Goal: Task Accomplishment & Management: Complete application form

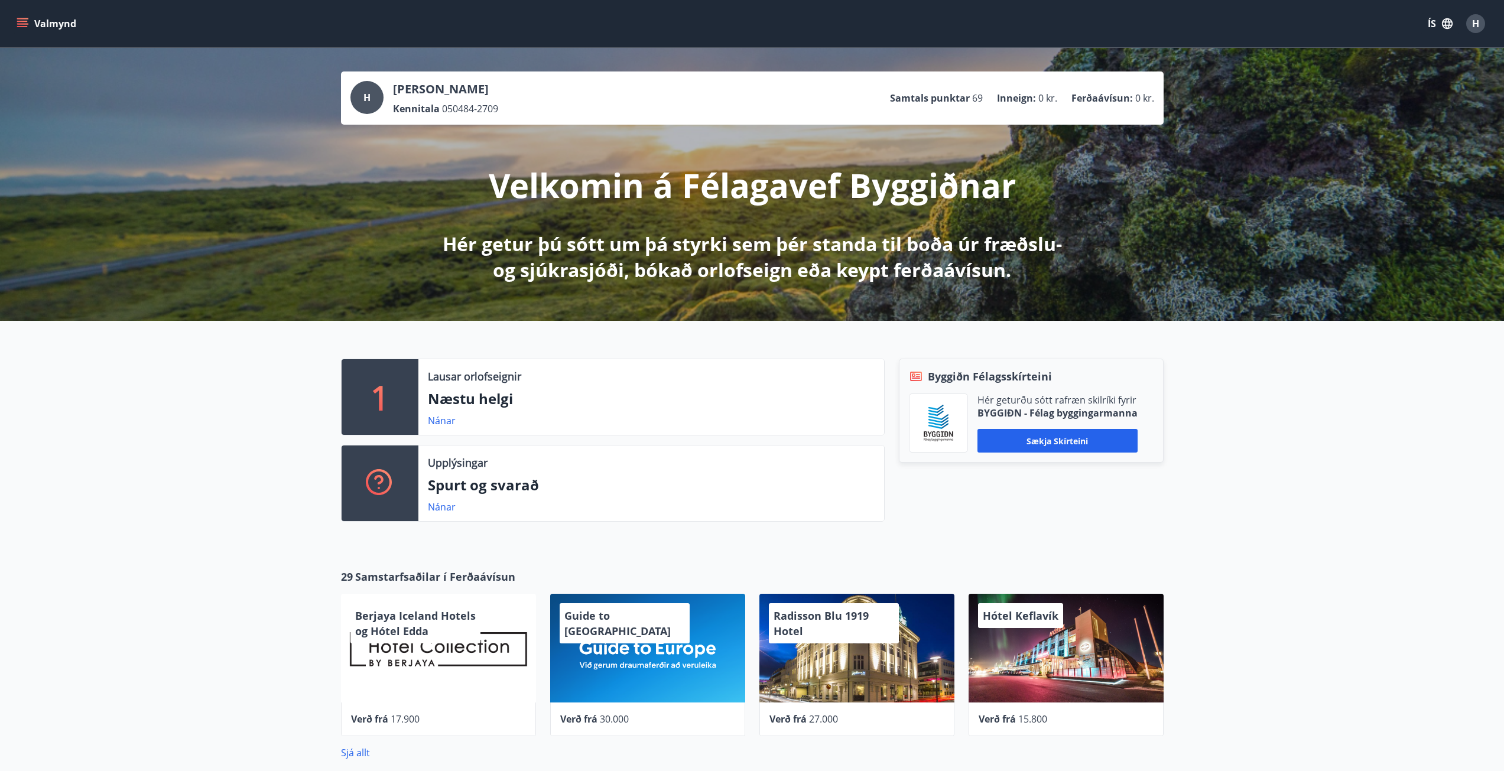
click at [22, 26] on icon "menu" at bounding box center [22, 26] width 11 height 1
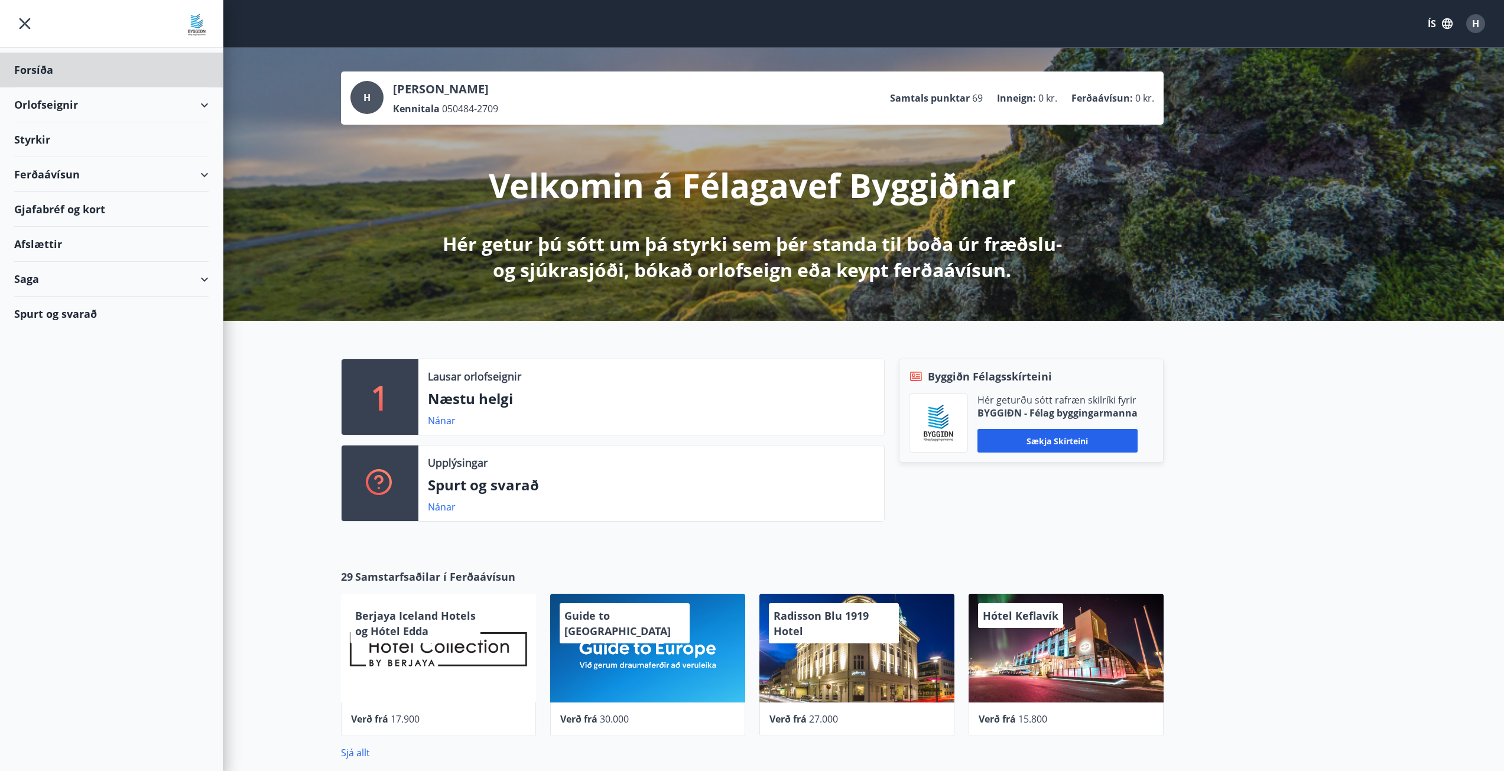
click at [40, 145] on div "Styrkir" at bounding box center [111, 139] width 194 height 35
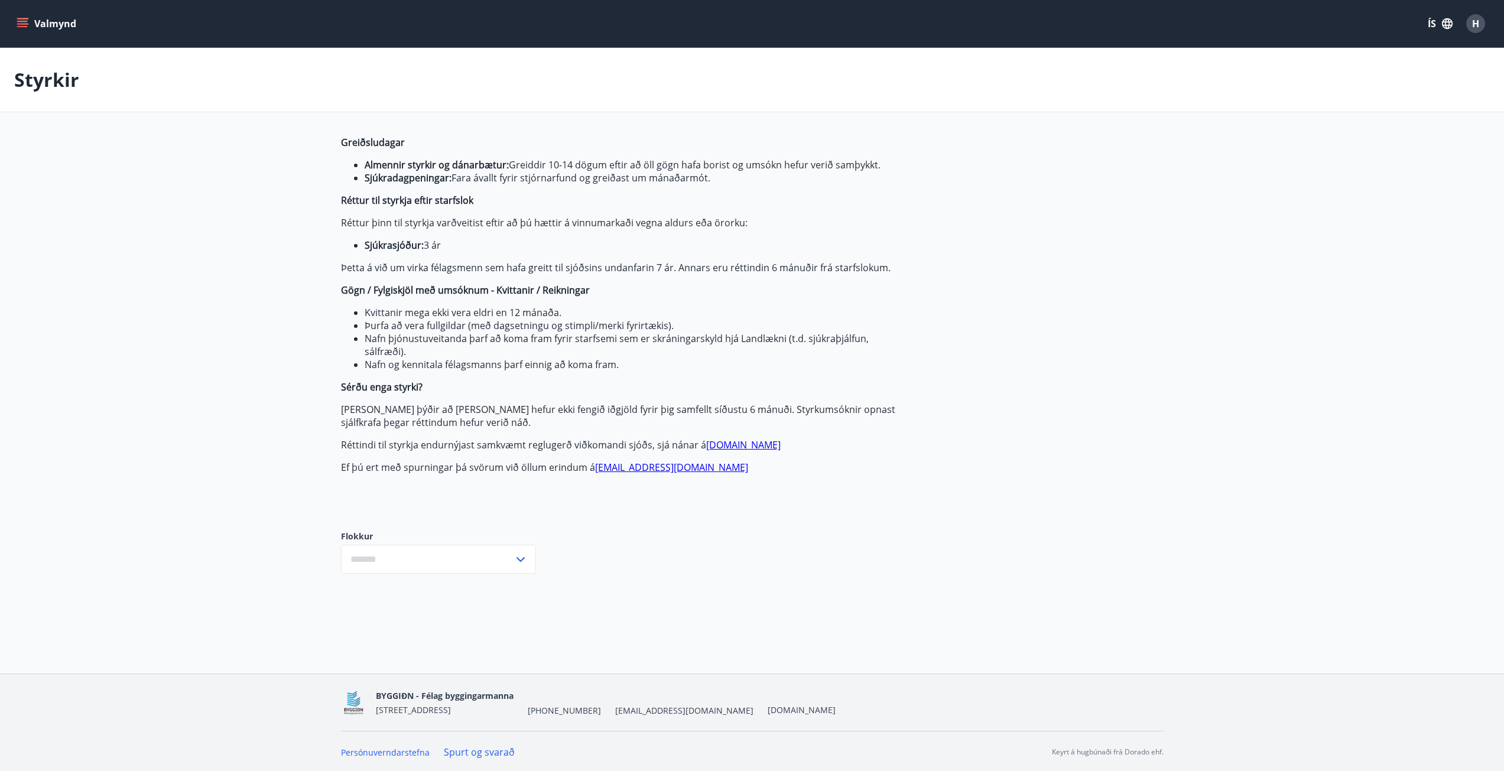
type input "***"
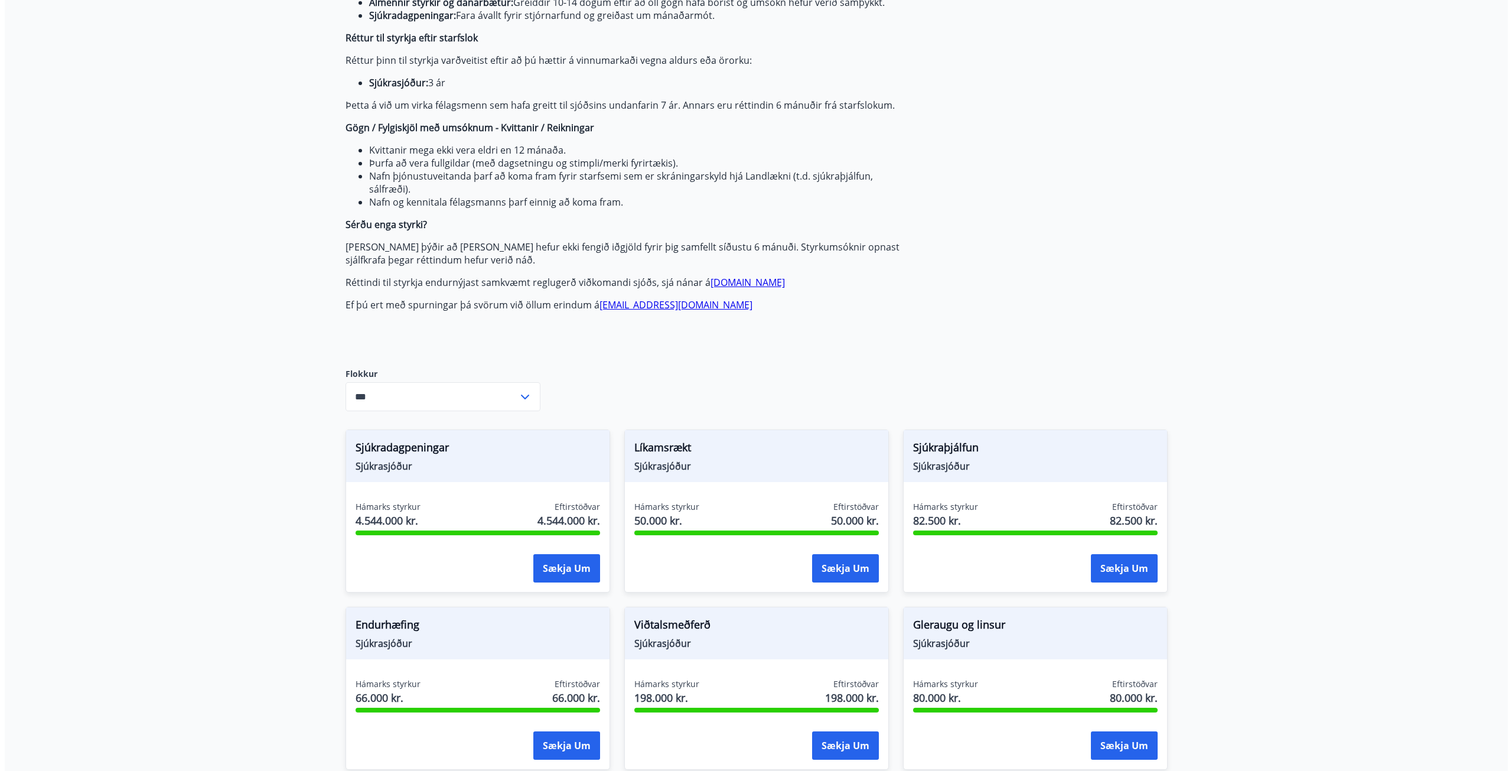
scroll to position [236, 0]
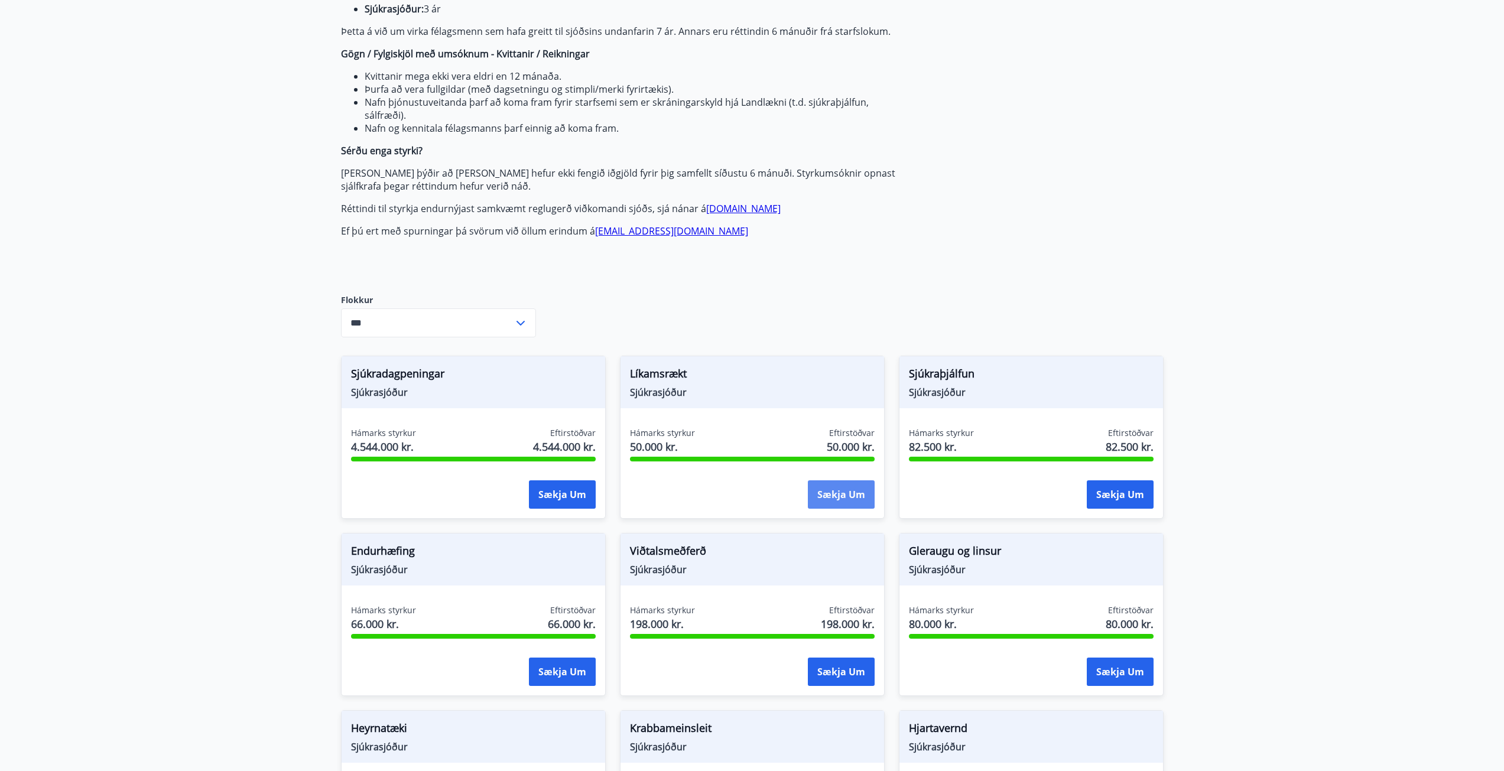
click at [836, 490] on button "Sækja um" at bounding box center [841, 494] width 67 height 28
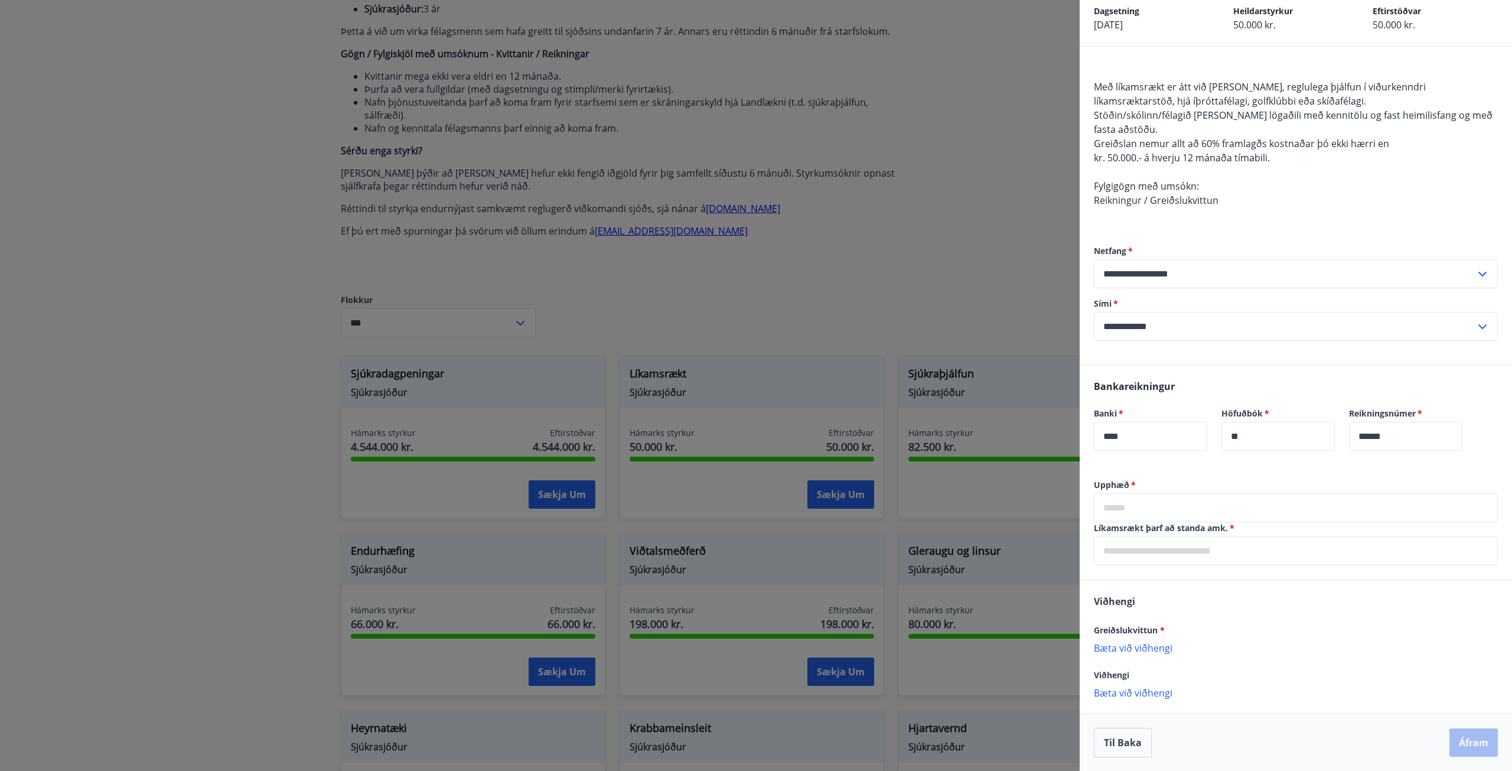
scroll to position [60, 0]
click at [1150, 508] on input "text" at bounding box center [1296, 507] width 404 height 29
type input "******"
click at [1159, 539] on input "text" at bounding box center [1296, 550] width 404 height 29
type input "**********"
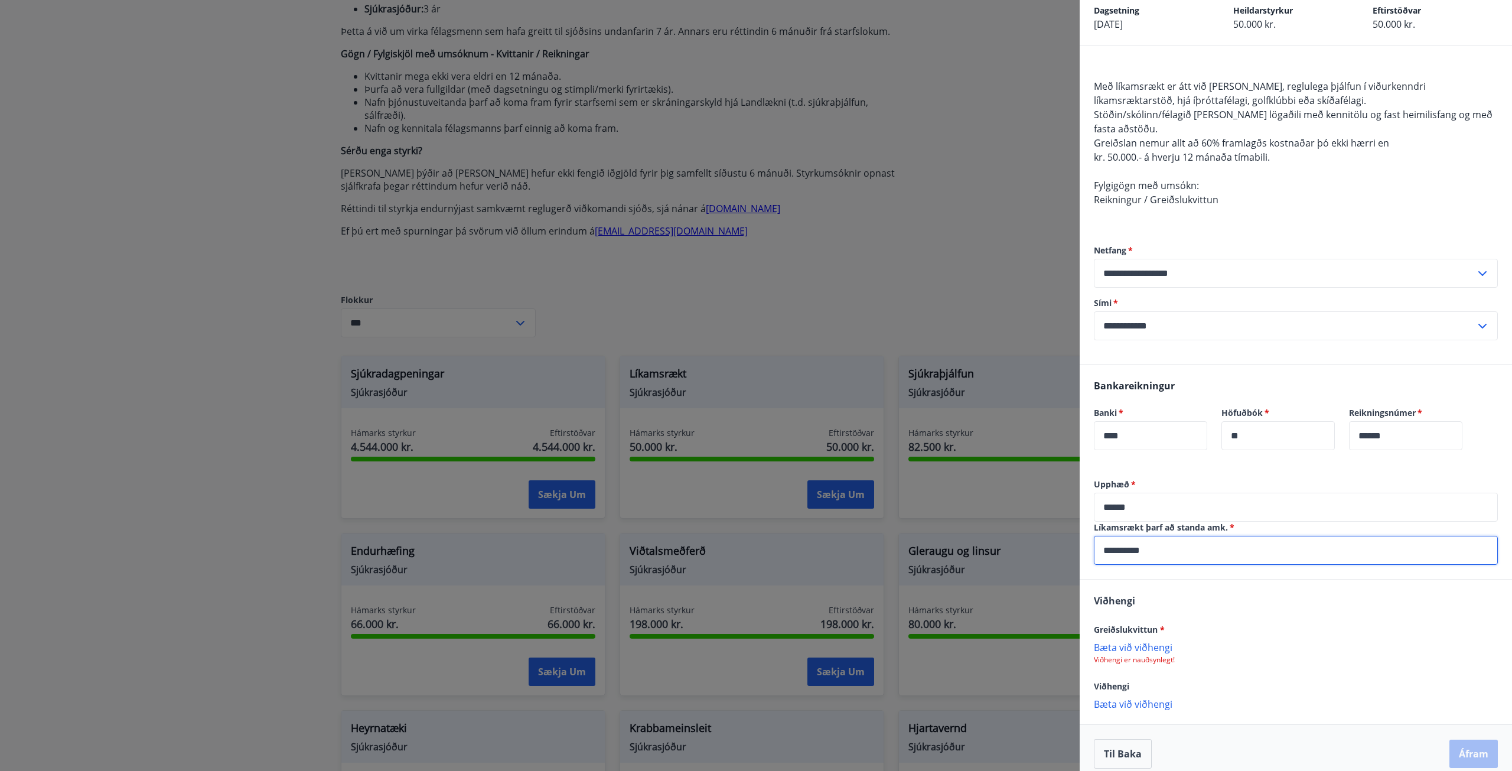
click at [1145, 652] on p "Bæta við viðhengi" at bounding box center [1296, 647] width 404 height 12
click at [1141, 699] on div "Viðhengi Greiðslukvittun * [DATE].pdf Viðhengi [PERSON_NAME] við viðhengi {erro…" at bounding box center [1296, 652] width 432 height 145
click at [1141, 707] on p "Bæta við viðhengi" at bounding box center [1296, 705] width 404 height 12
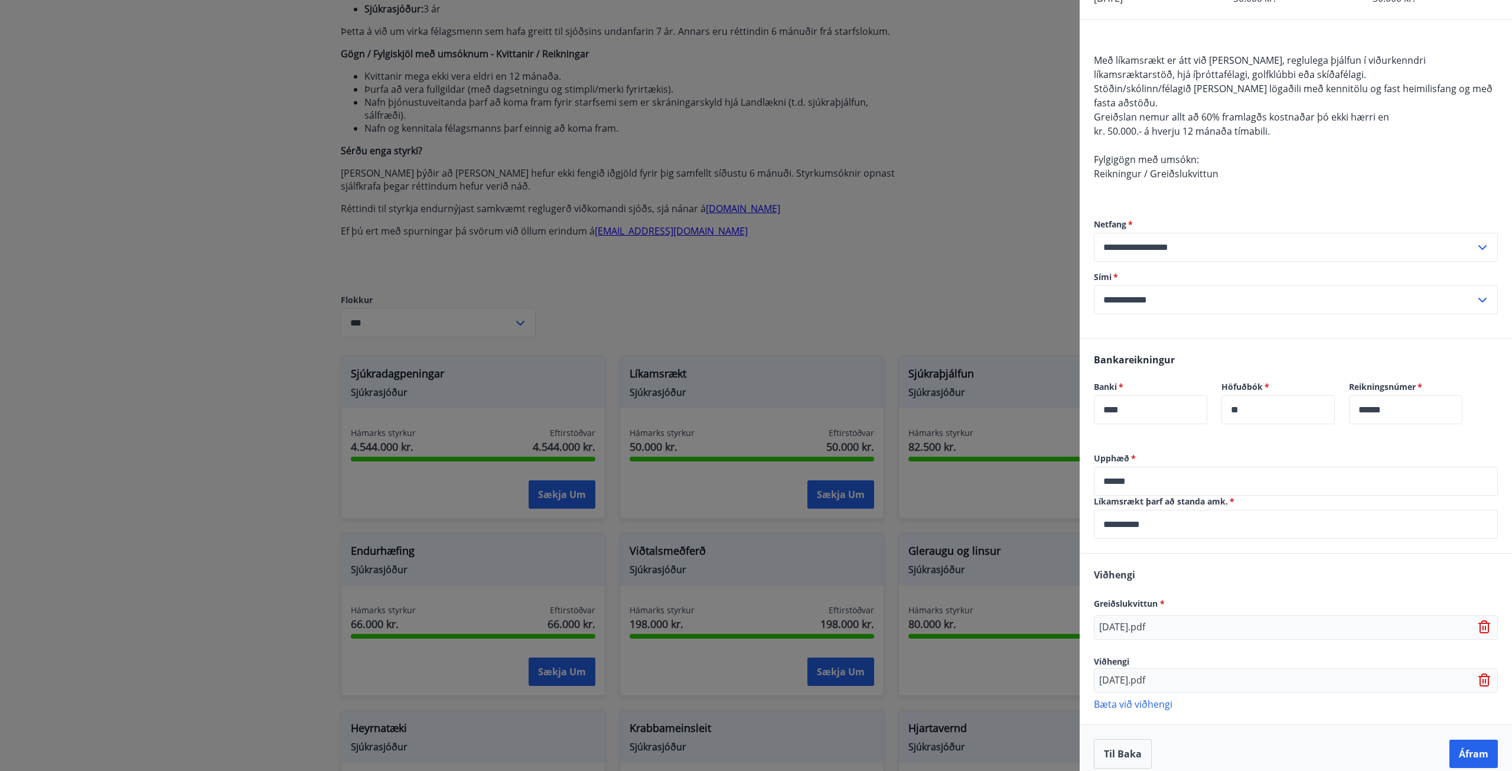
scroll to position [97, 0]
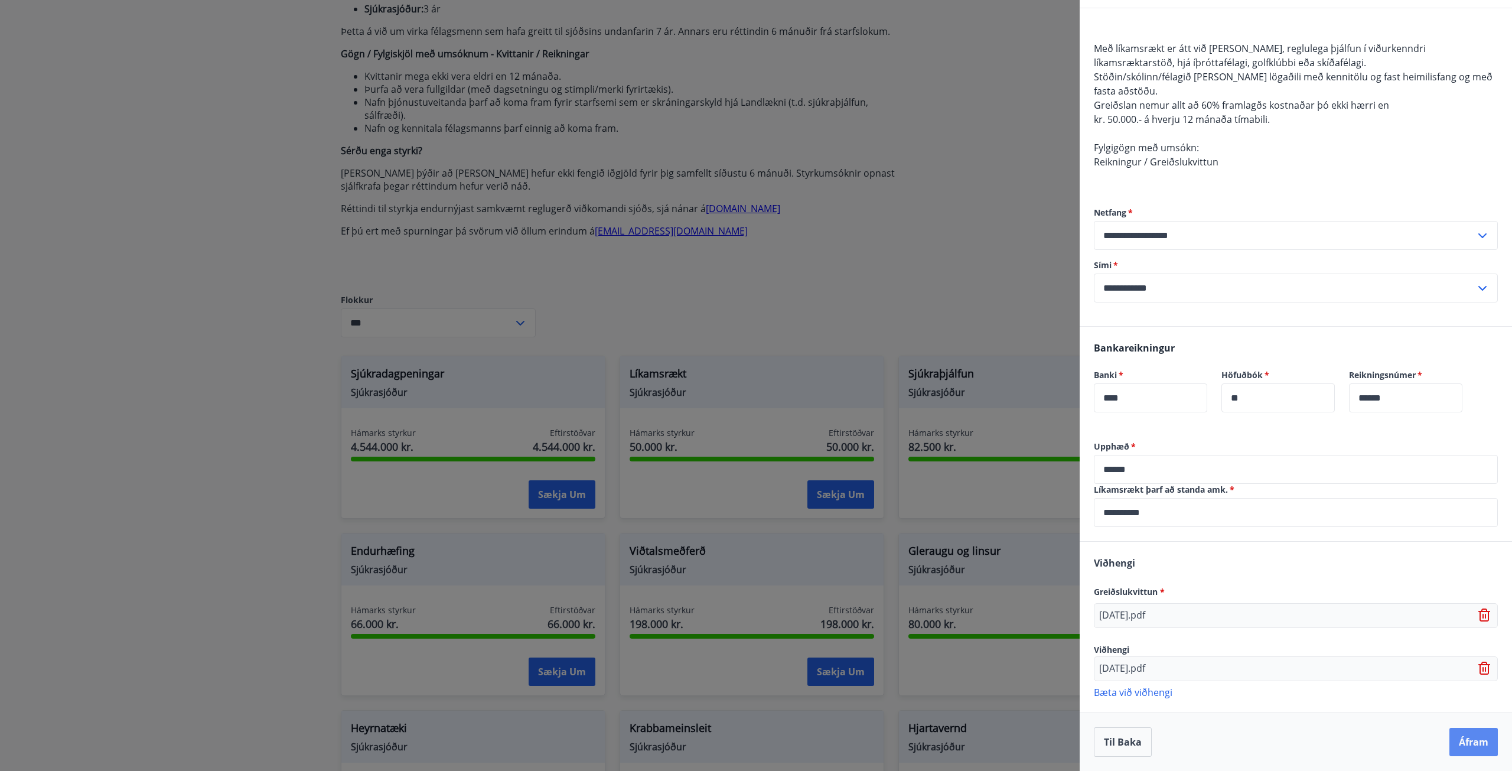
click at [1476, 746] on button "Áfram" at bounding box center [1474, 742] width 48 height 28
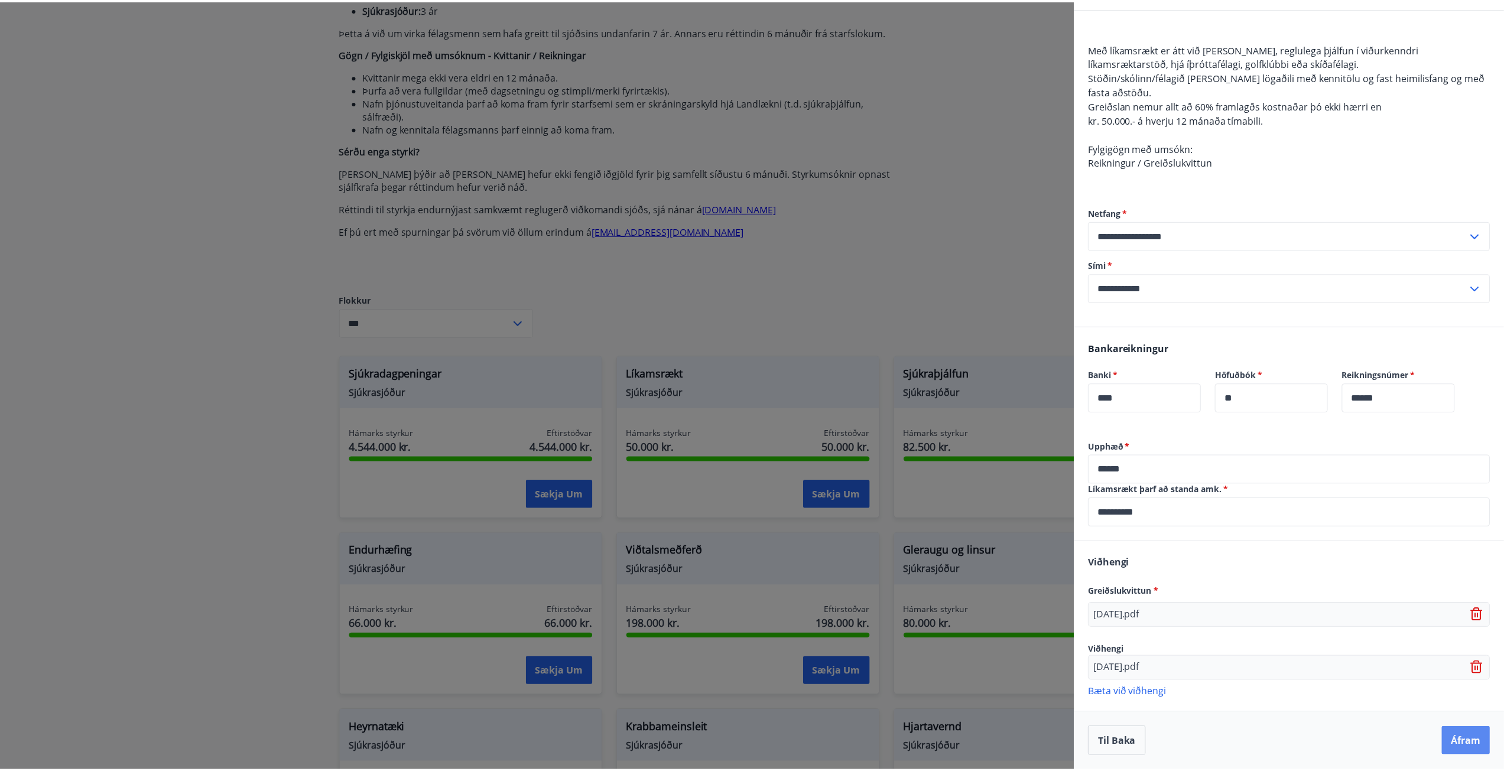
scroll to position [0, 0]
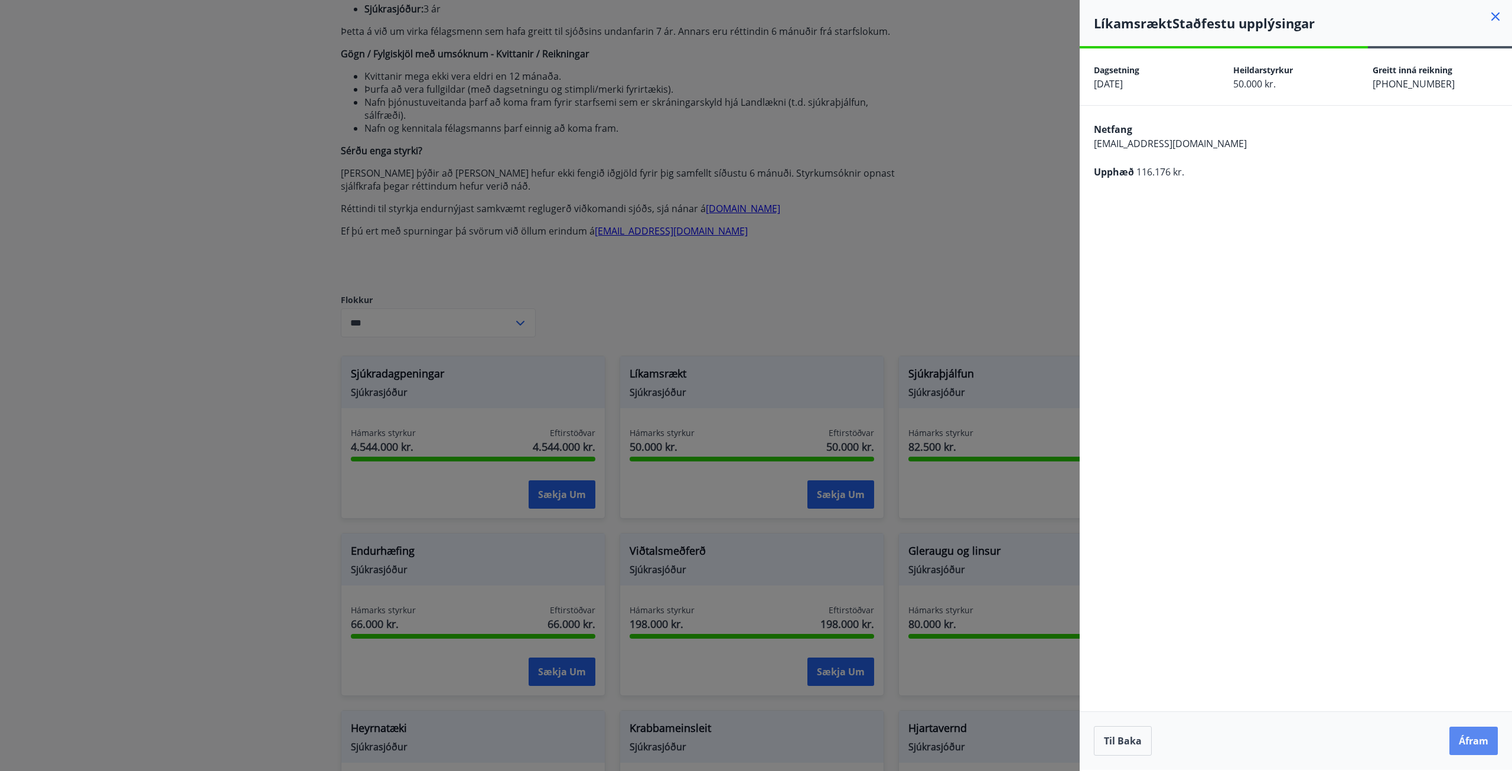
click at [1475, 747] on button "Áfram" at bounding box center [1474, 741] width 48 height 28
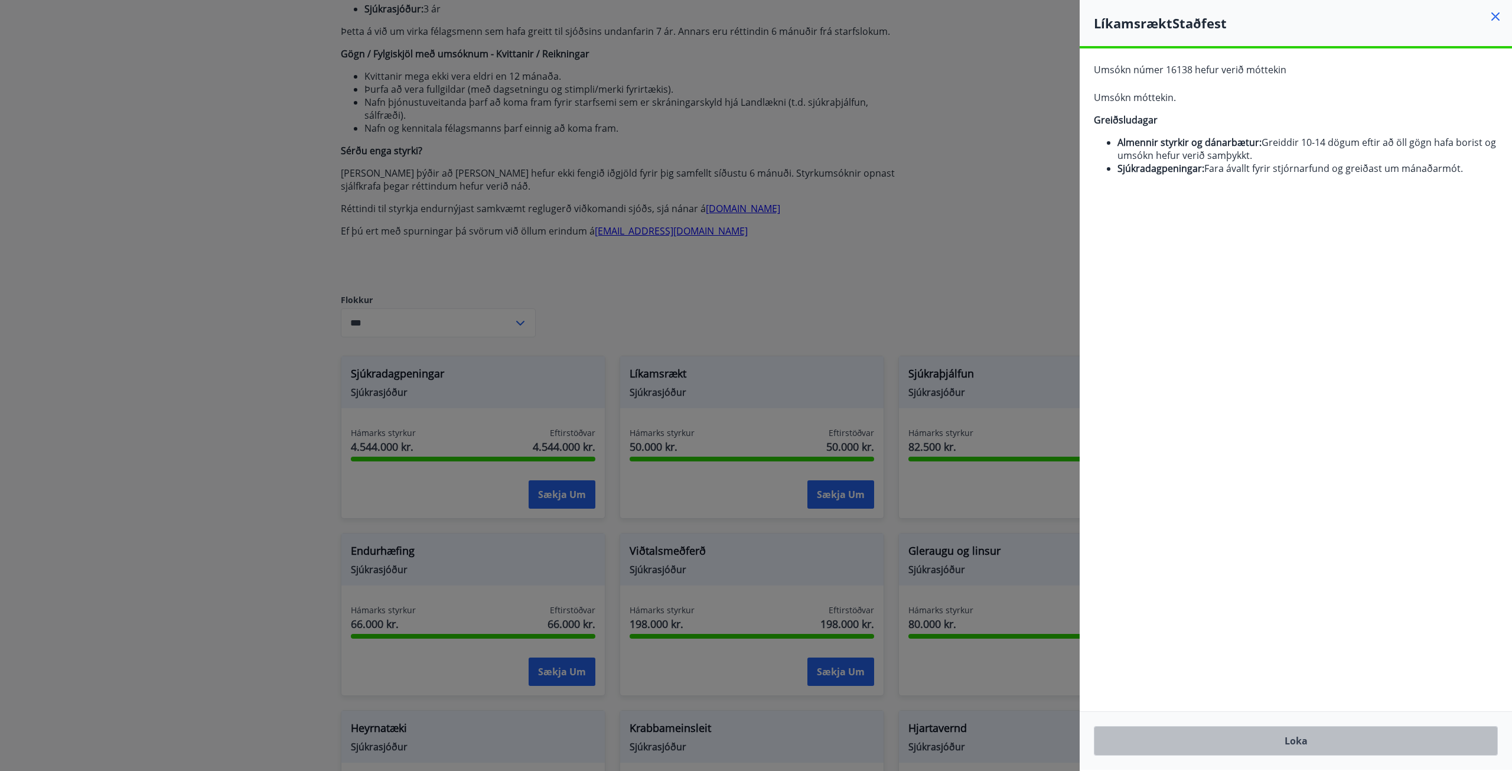
click at [1352, 741] on button "Loka" at bounding box center [1296, 741] width 404 height 30
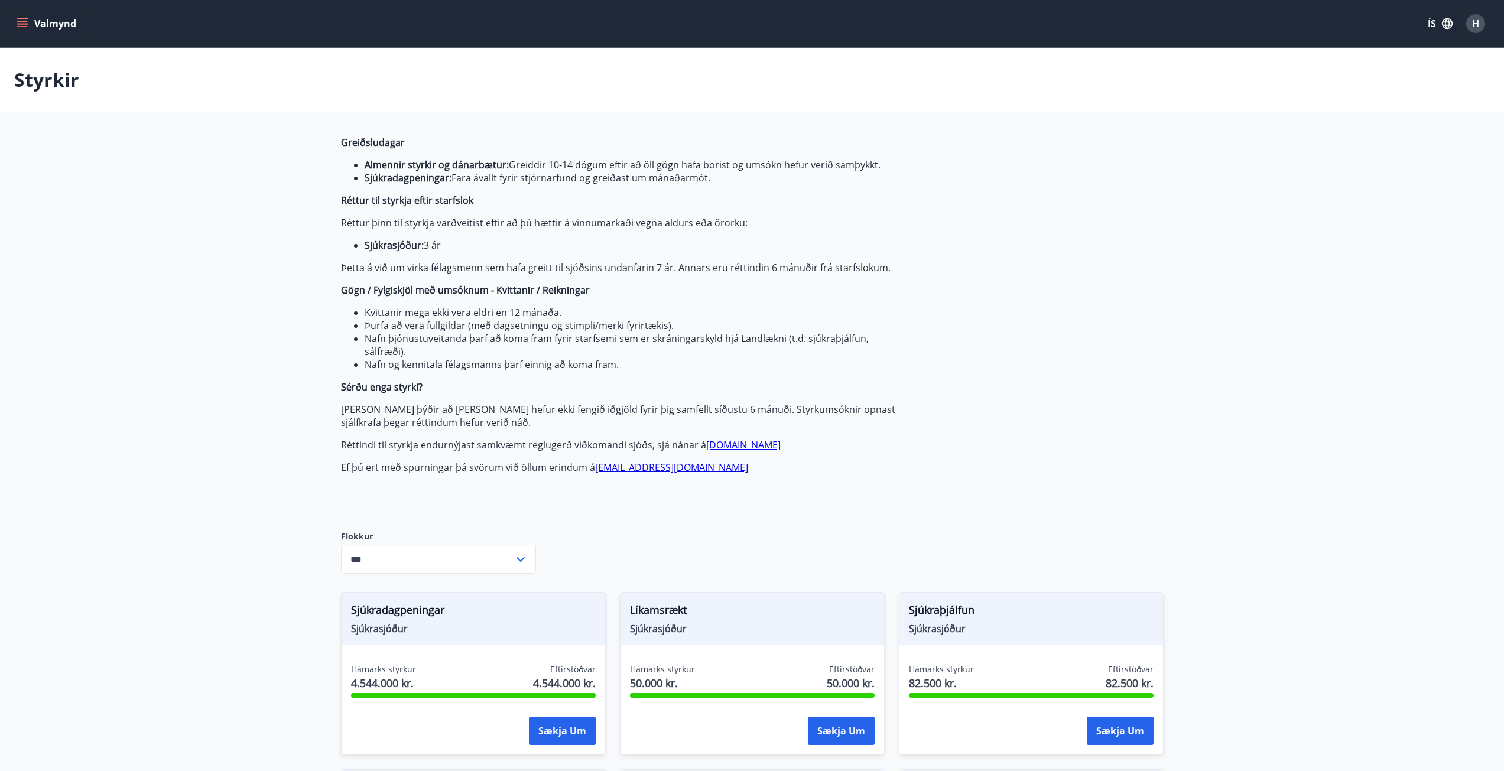
click at [23, 16] on button "Valmynd" at bounding box center [47, 23] width 67 height 21
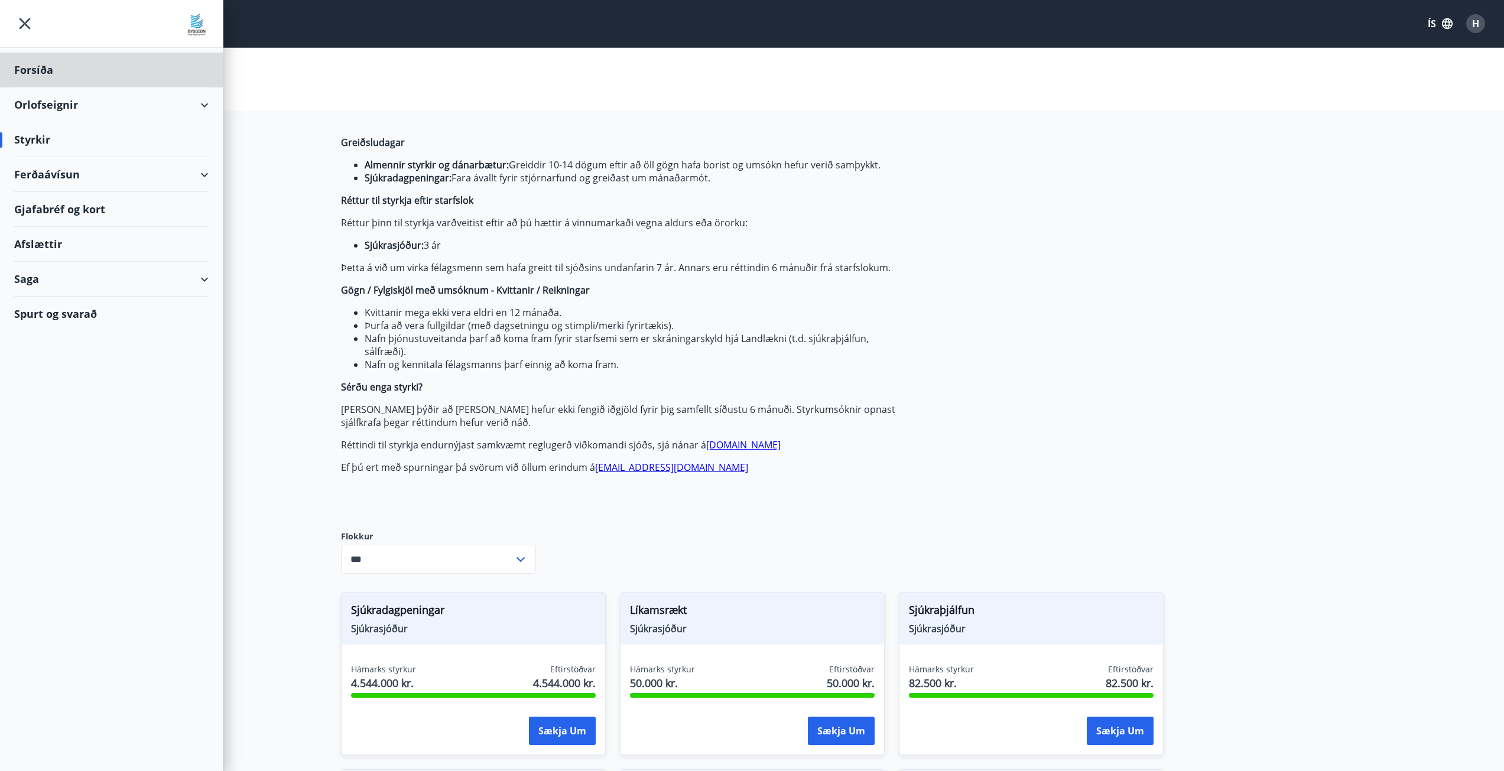
click at [42, 142] on div "Styrkir" at bounding box center [111, 139] width 194 height 35
click at [37, 133] on div "Styrkir" at bounding box center [111, 139] width 194 height 35
click at [24, 133] on div "Styrkir" at bounding box center [111, 139] width 194 height 35
click at [64, 61] on div "Forsíða" at bounding box center [111, 70] width 194 height 35
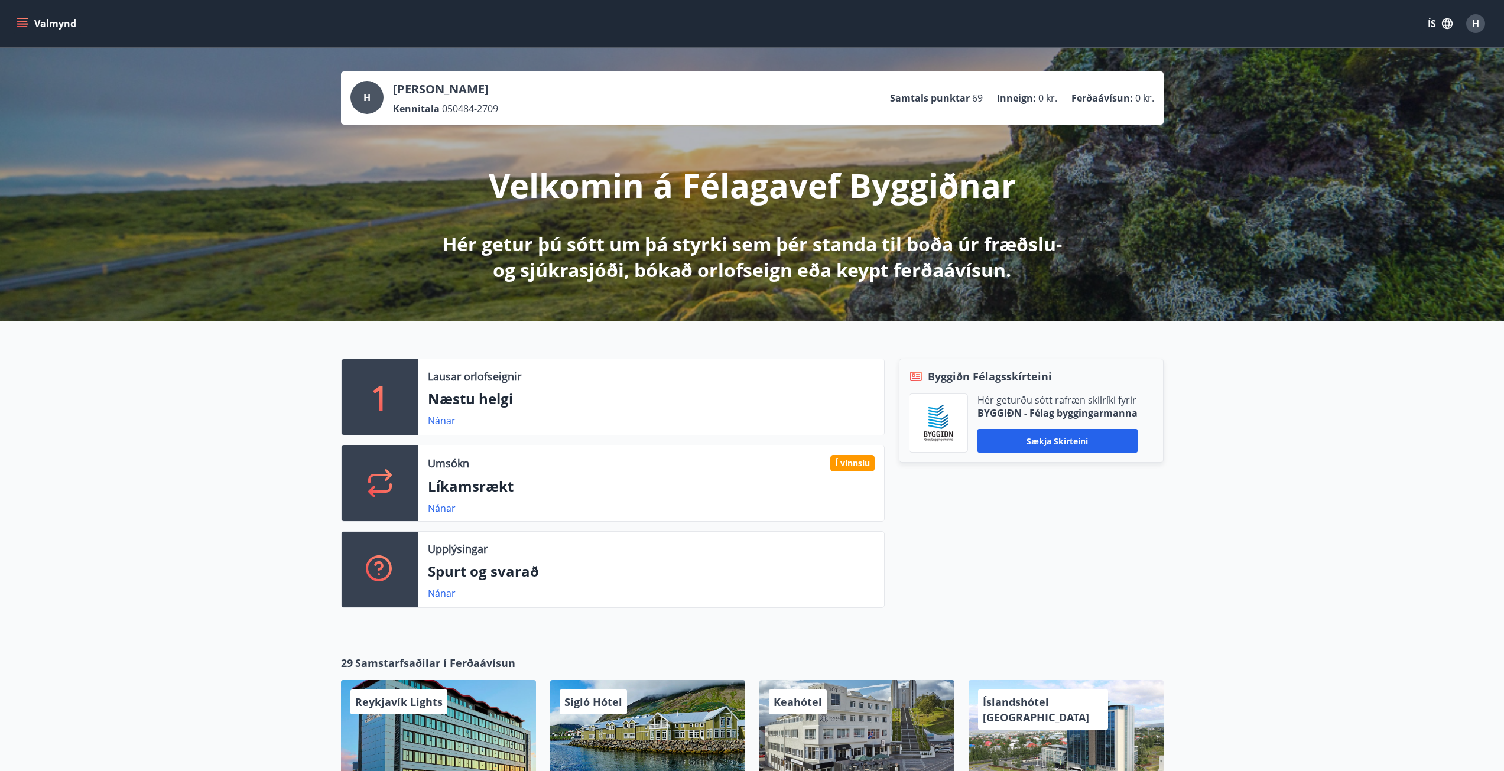
click at [521, 487] on p "Líkamsrækt" at bounding box center [651, 486] width 447 height 20
click at [447, 512] on link "Nánar" at bounding box center [442, 508] width 28 height 13
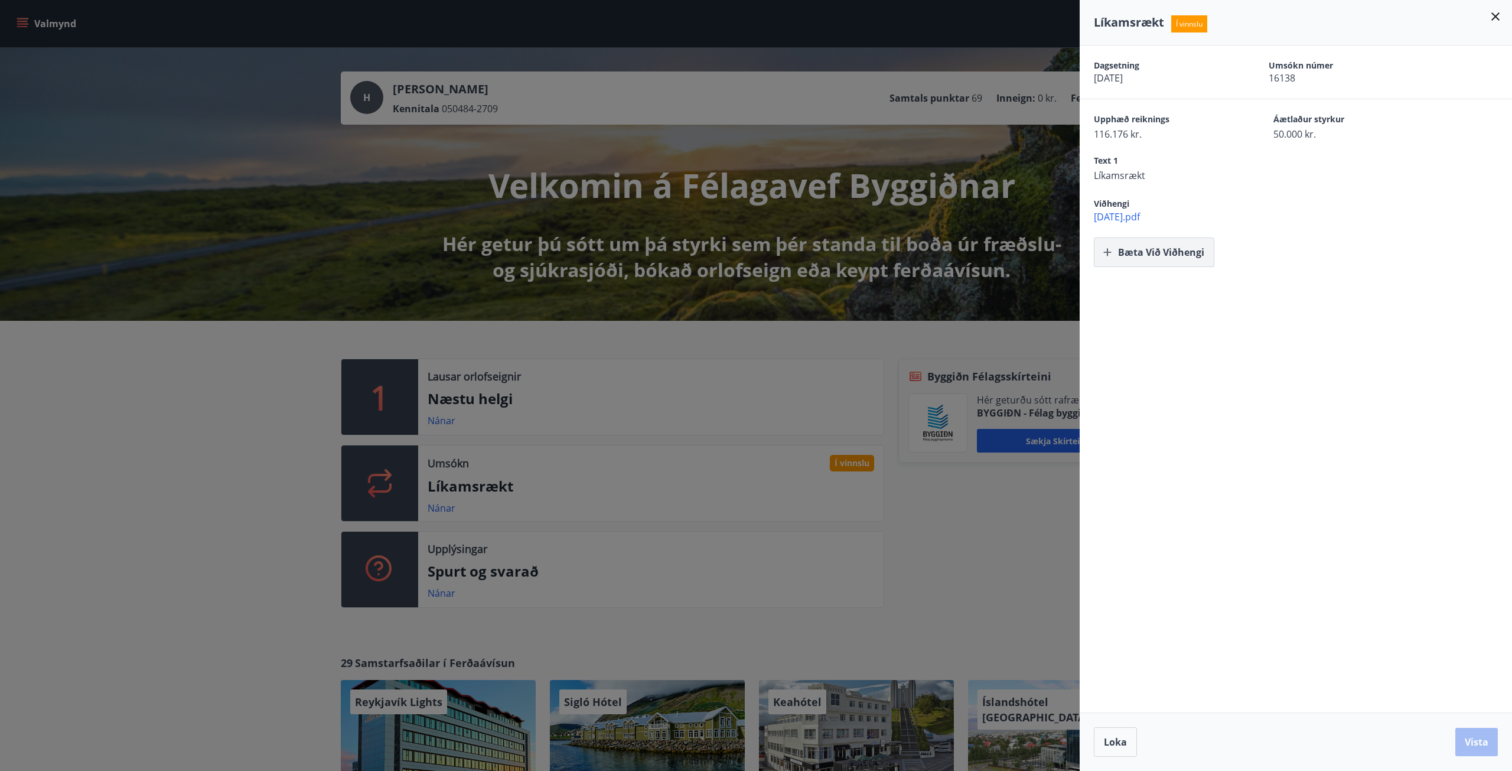
click at [1161, 245] on button "Bæta við viðhengi" at bounding box center [1154, 253] width 121 height 30
click at [1153, 259] on button "Bæta við viðhengi" at bounding box center [1154, 253] width 121 height 30
drag, startPoint x: 1487, startPoint y: 746, endPoint x: 1479, endPoint y: 740, distance: 9.3
click at [1487, 745] on button "Vista" at bounding box center [1477, 742] width 43 height 28
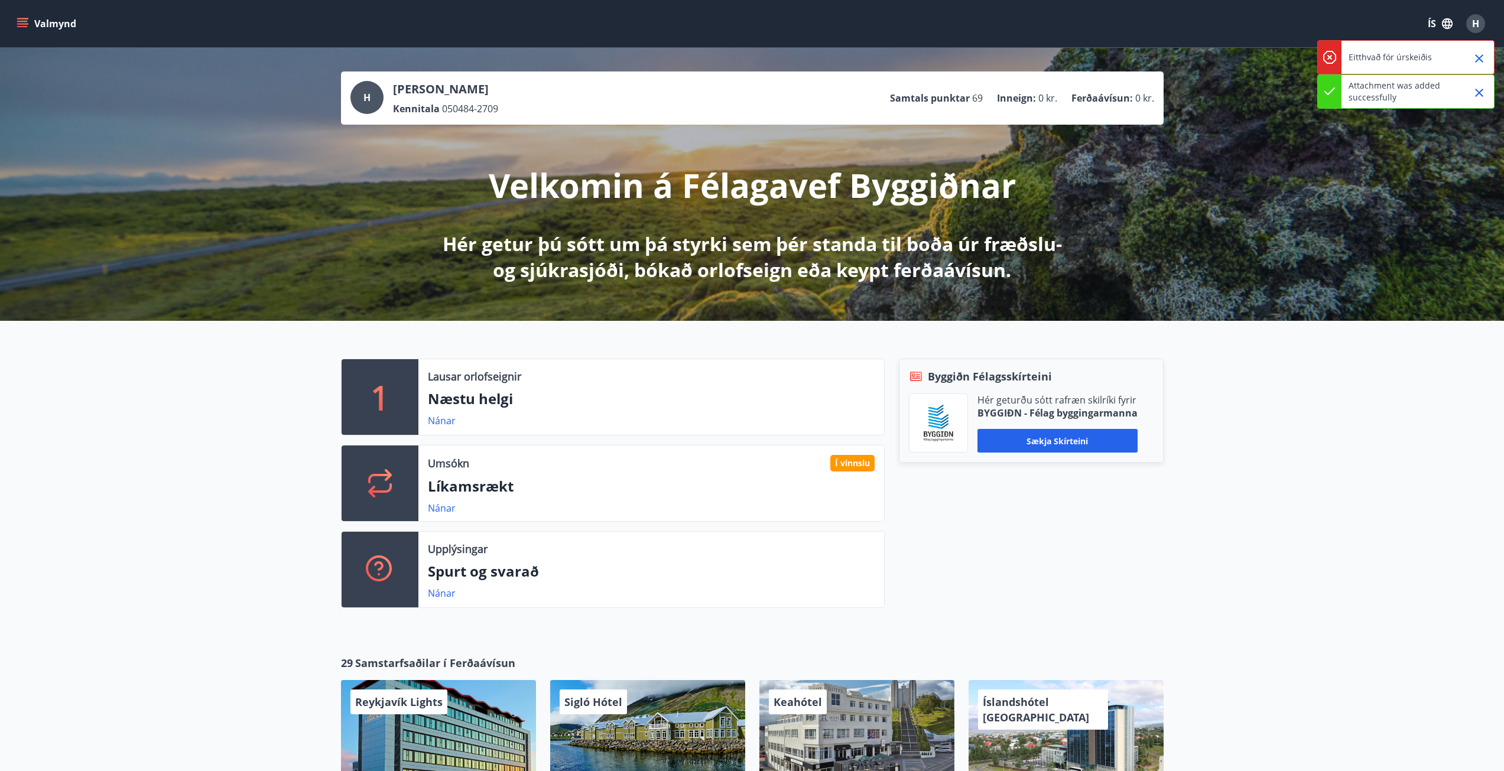
click at [470, 477] on p "Líkamsrækt" at bounding box center [651, 486] width 447 height 20
click at [425, 516] on div "Umsókn Í vinnslu Líkamsrækt Nánar" at bounding box center [651, 483] width 466 height 76
click at [434, 508] on link "Nánar" at bounding box center [442, 508] width 28 height 13
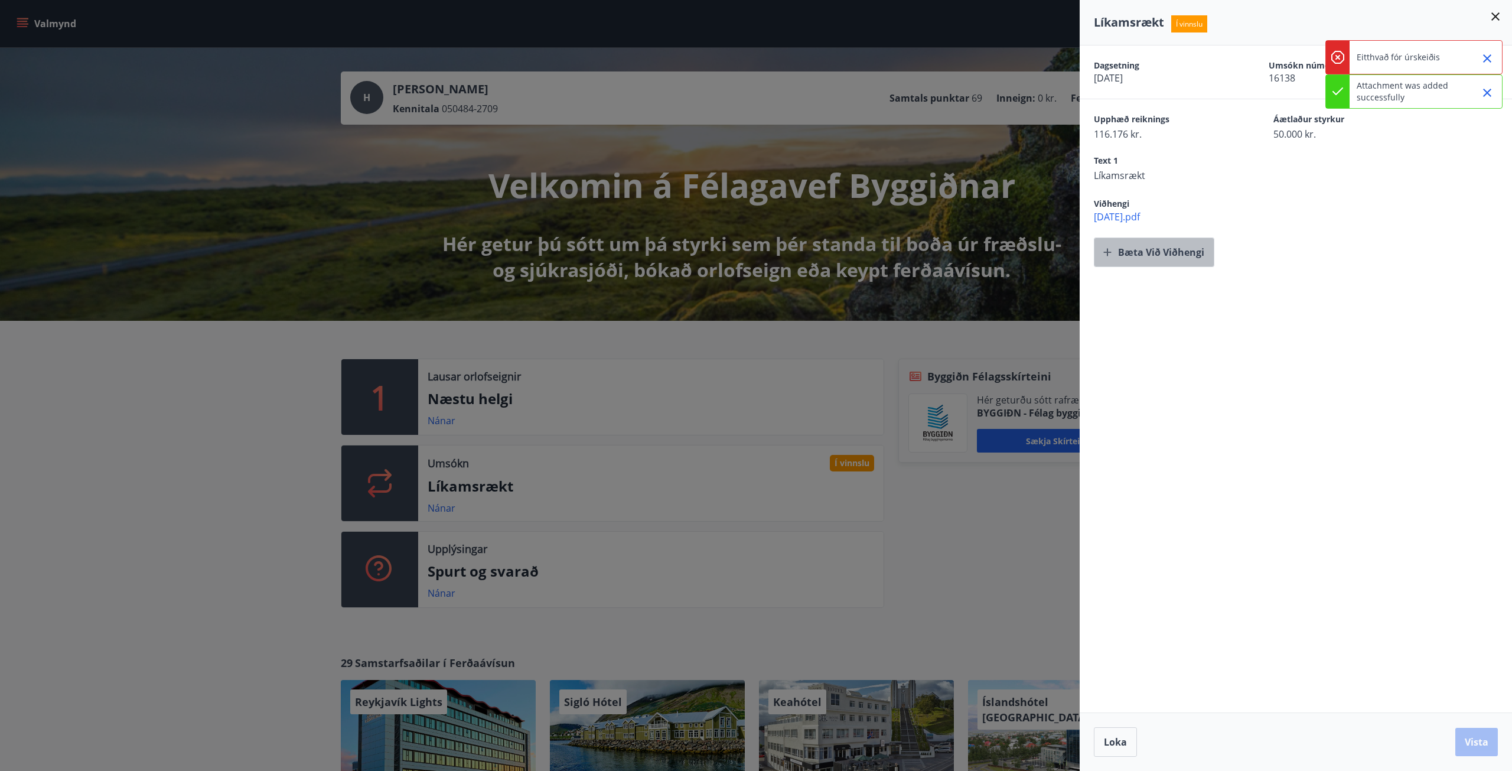
click at [1202, 253] on button "Bæta við viðhengi" at bounding box center [1154, 253] width 121 height 30
click at [1456, 723] on div "Loka Vista" at bounding box center [1296, 742] width 432 height 58
click at [1488, 740] on button "Vista" at bounding box center [1477, 742] width 43 height 28
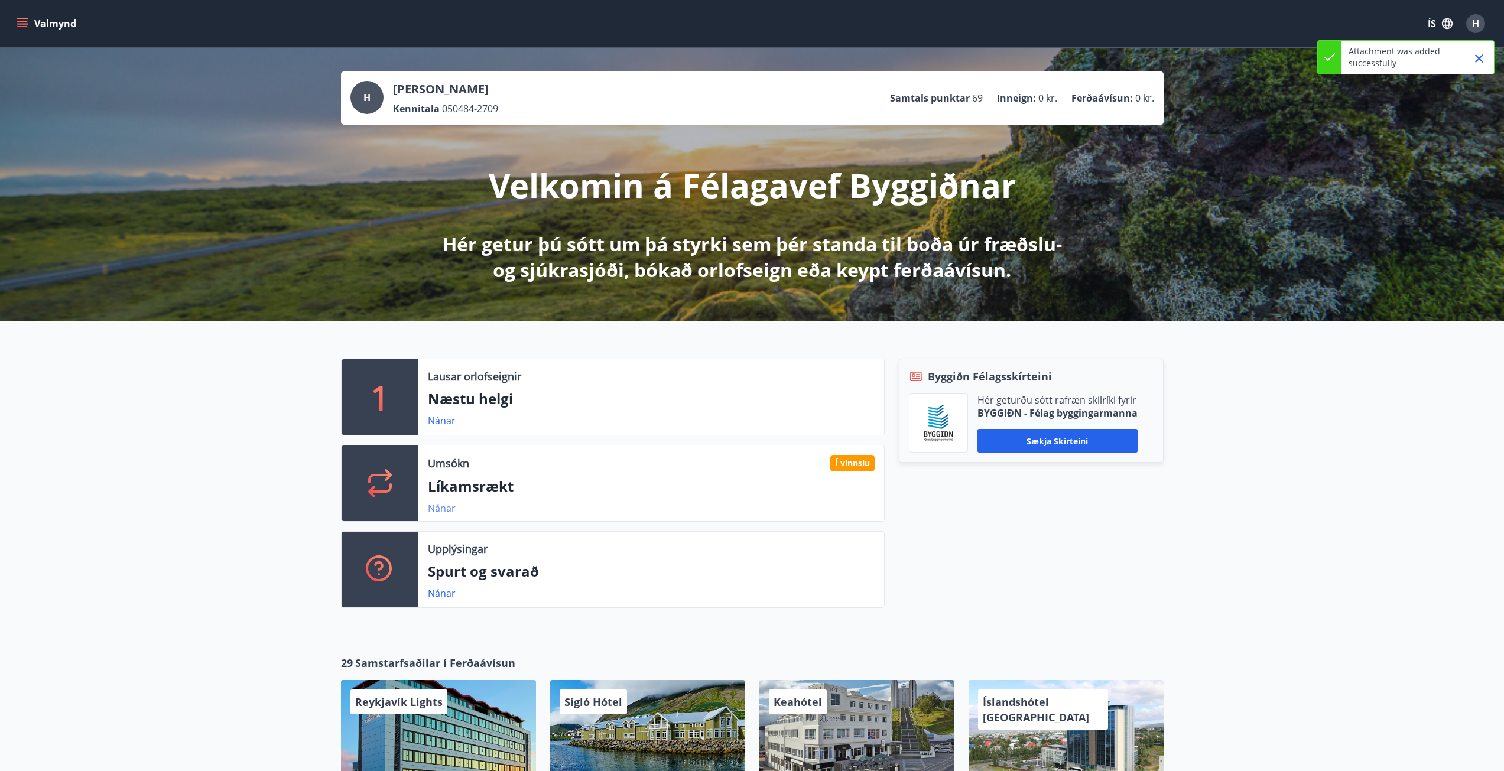
click at [437, 510] on link "Nánar" at bounding box center [442, 508] width 28 height 13
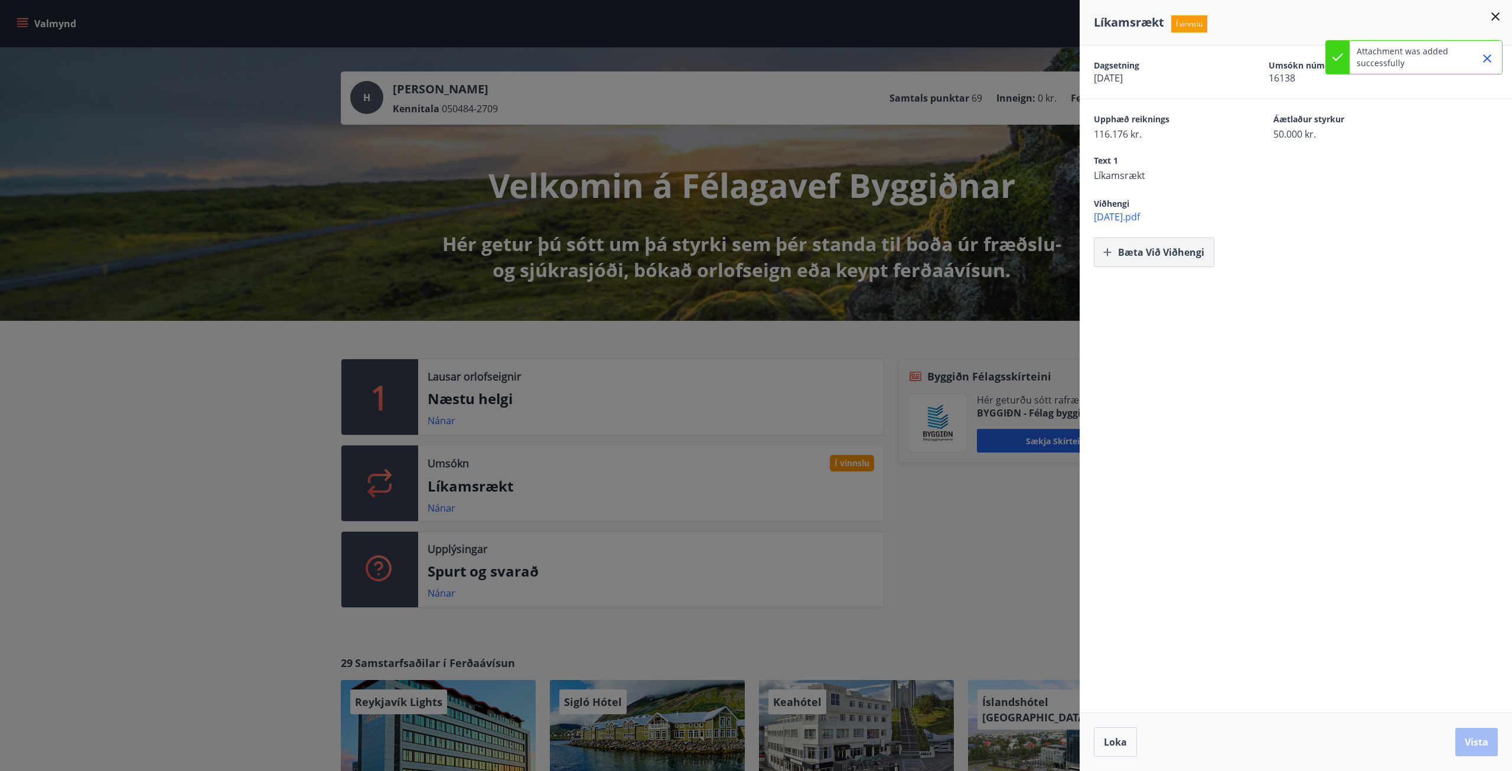
click at [1160, 254] on button "Bæta við viðhengi" at bounding box center [1154, 253] width 121 height 30
click at [1468, 746] on button "Vista" at bounding box center [1477, 742] width 43 height 28
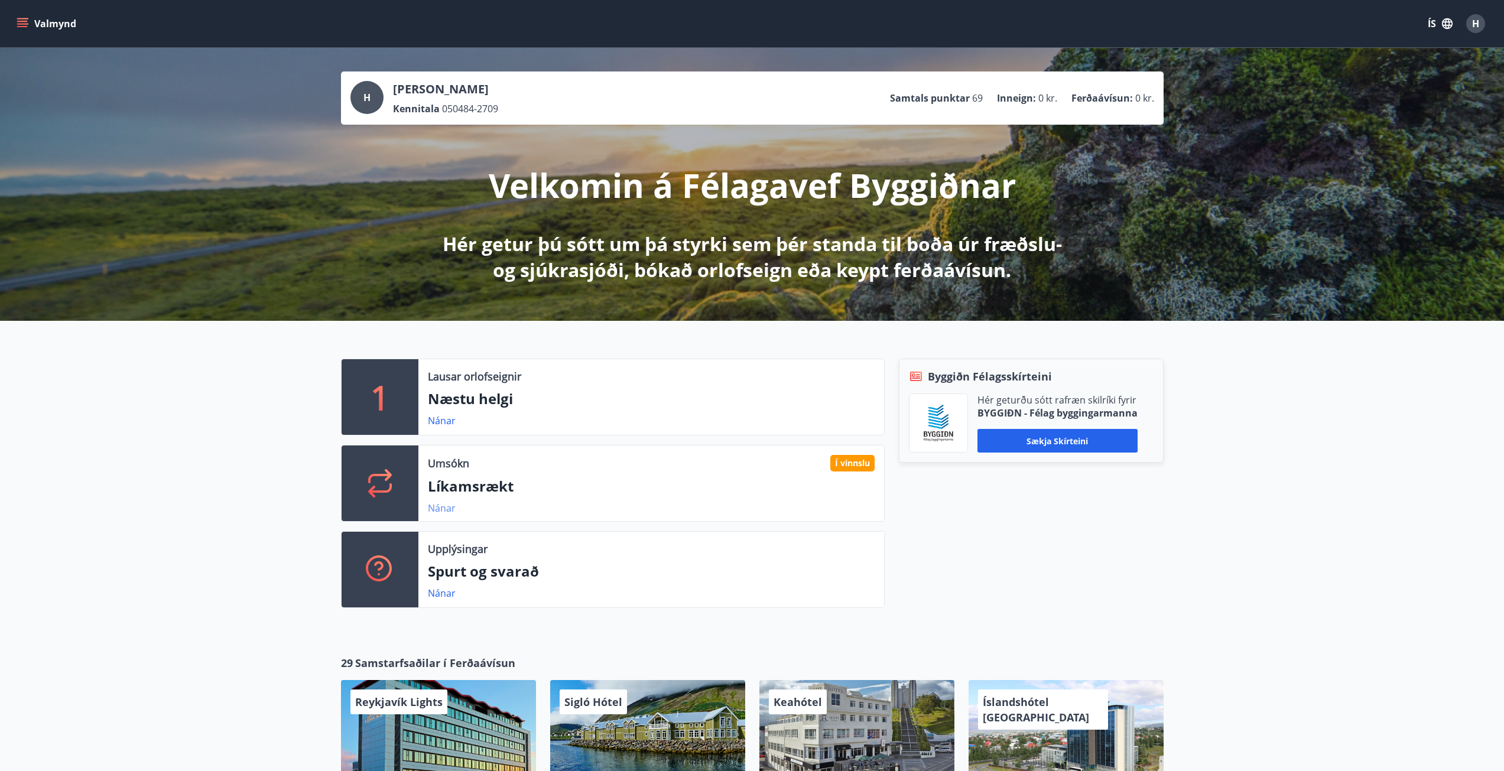
click at [445, 512] on link "Nánar" at bounding box center [442, 508] width 28 height 13
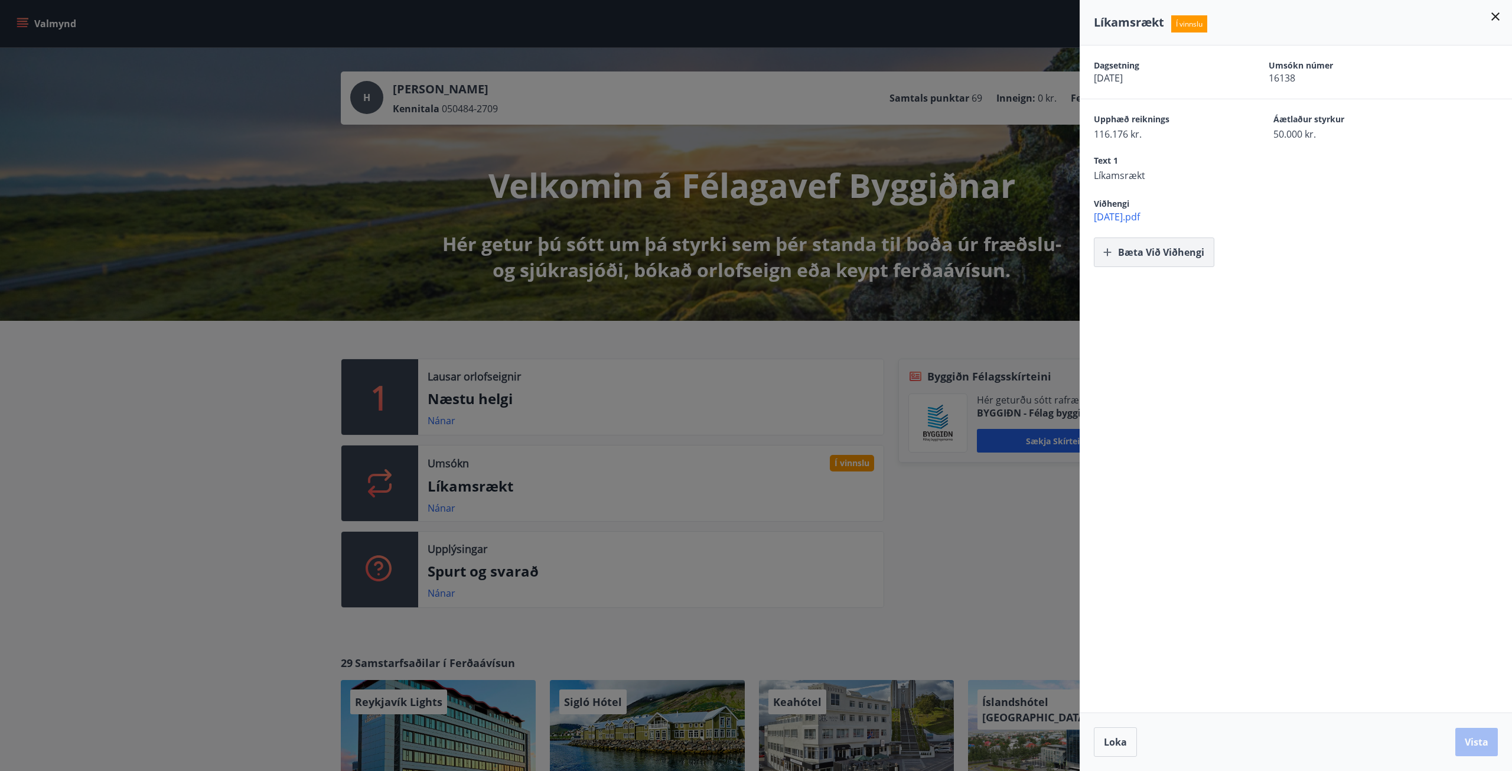
click at [1146, 259] on button "Bæta við viðhengi" at bounding box center [1154, 253] width 121 height 30
drag, startPoint x: 1481, startPoint y: 759, endPoint x: 1480, endPoint y: 749, distance: 10.1
click at [1481, 759] on div "Loka Vista" at bounding box center [1296, 742] width 432 height 58
click at [1479, 747] on button "Vista" at bounding box center [1477, 742] width 43 height 28
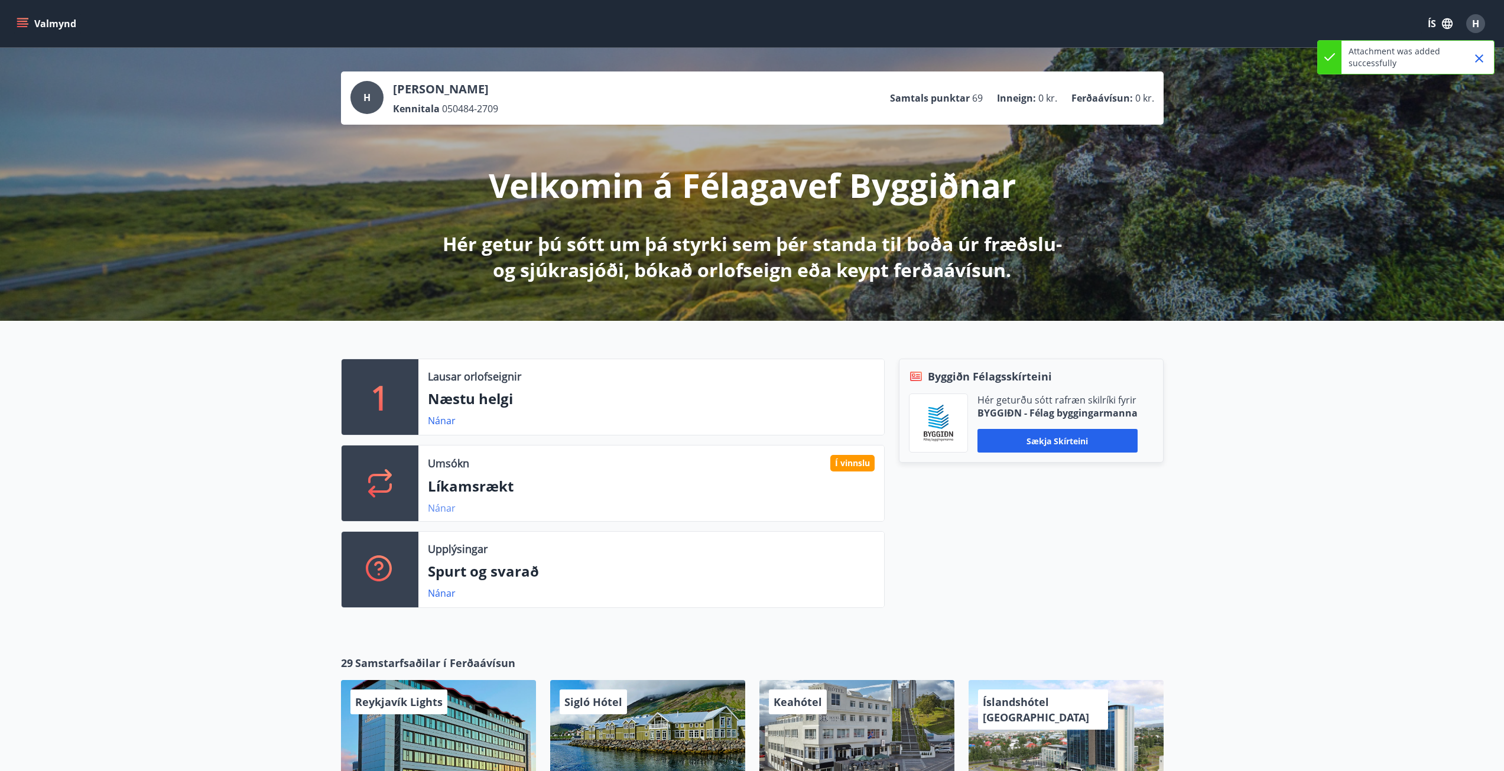
click at [436, 506] on link "Nánar" at bounding box center [442, 508] width 28 height 13
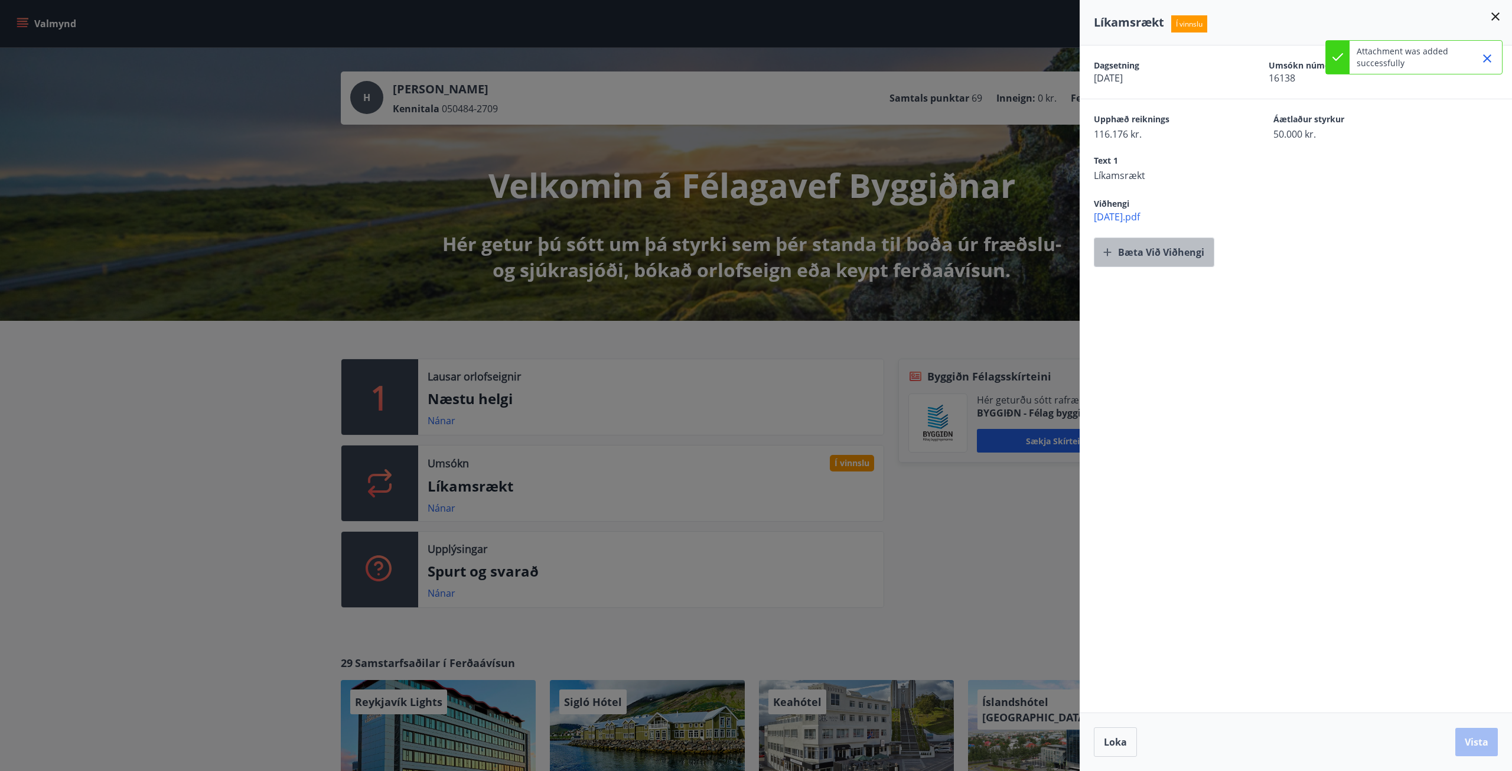
click at [1112, 248] on icon "button" at bounding box center [1108, 252] width 12 height 12
click at [1481, 740] on button "Vista" at bounding box center [1477, 742] width 43 height 28
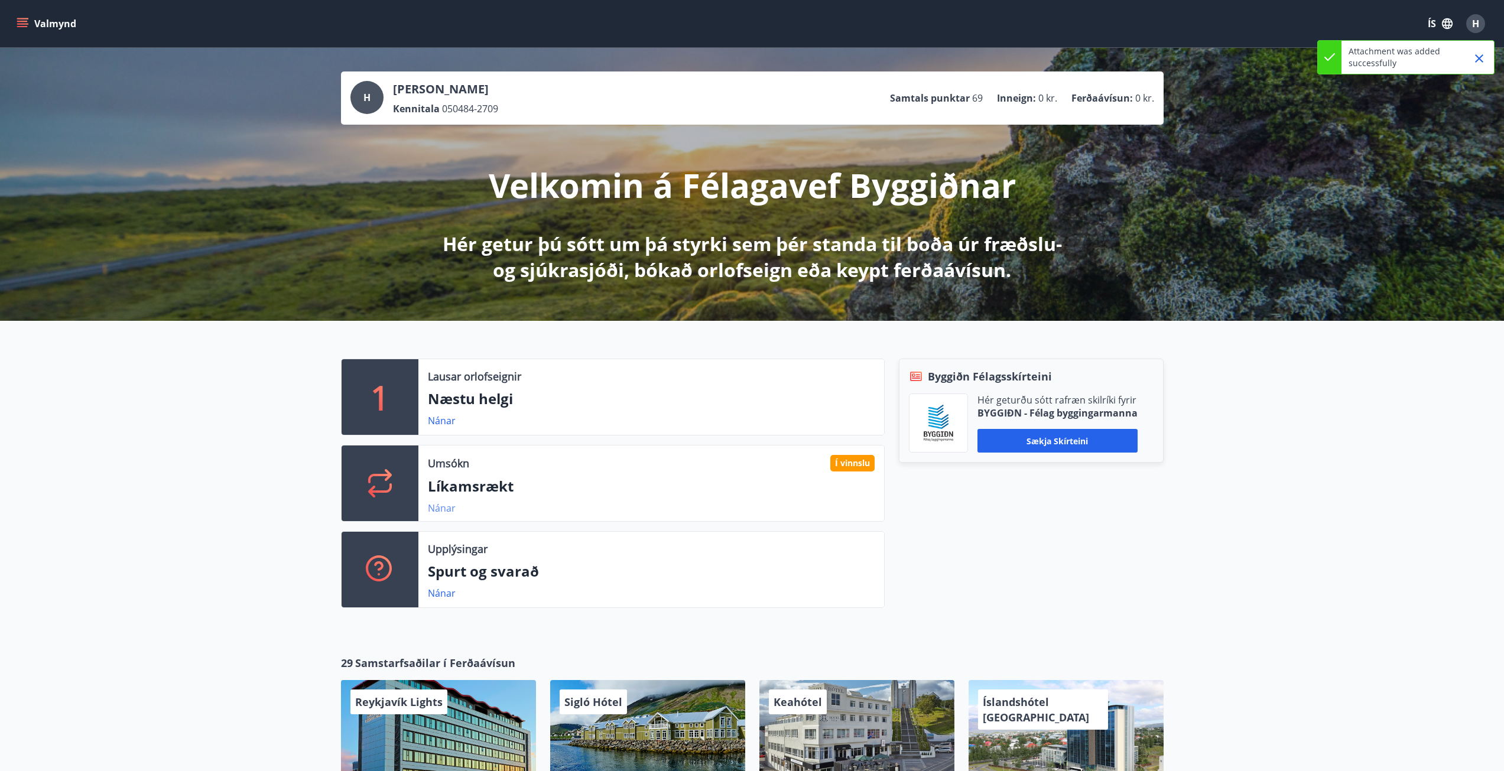
click at [444, 508] on link "Nánar" at bounding box center [442, 508] width 28 height 13
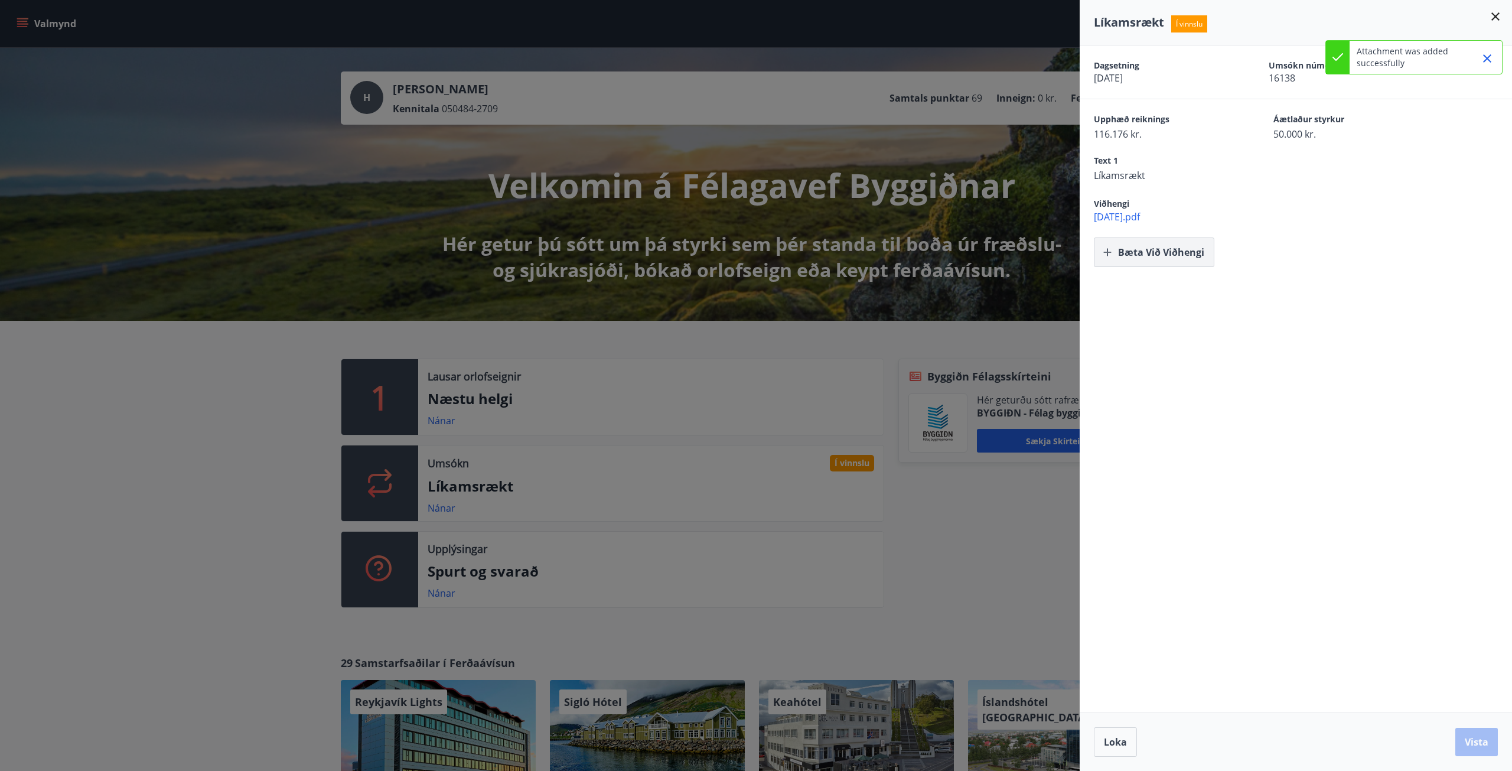
click at [1141, 256] on button "Bæta við viðhengi" at bounding box center [1154, 253] width 121 height 30
click at [1473, 735] on button "Vista" at bounding box center [1477, 742] width 43 height 28
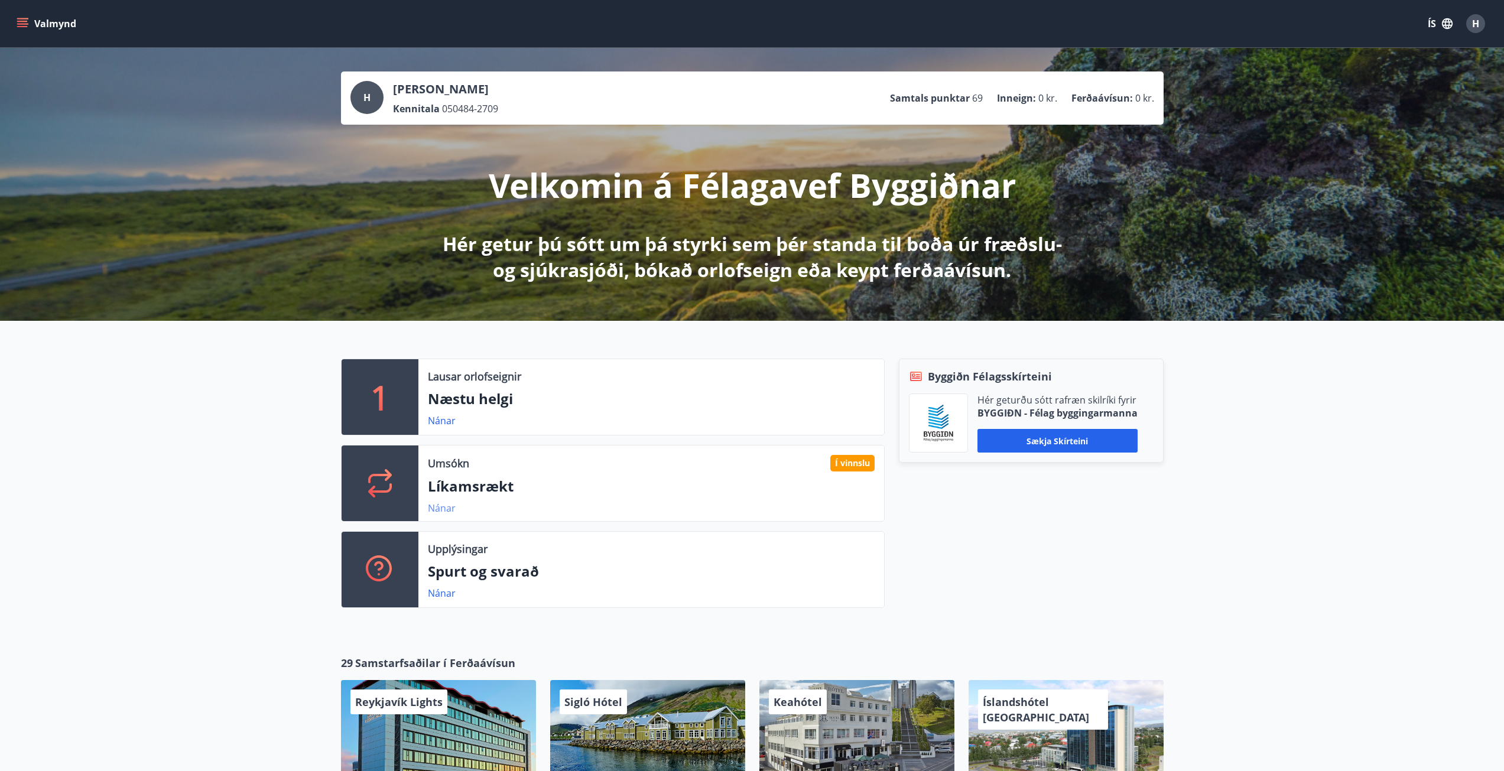
click at [443, 509] on link "Nánar" at bounding box center [442, 508] width 28 height 13
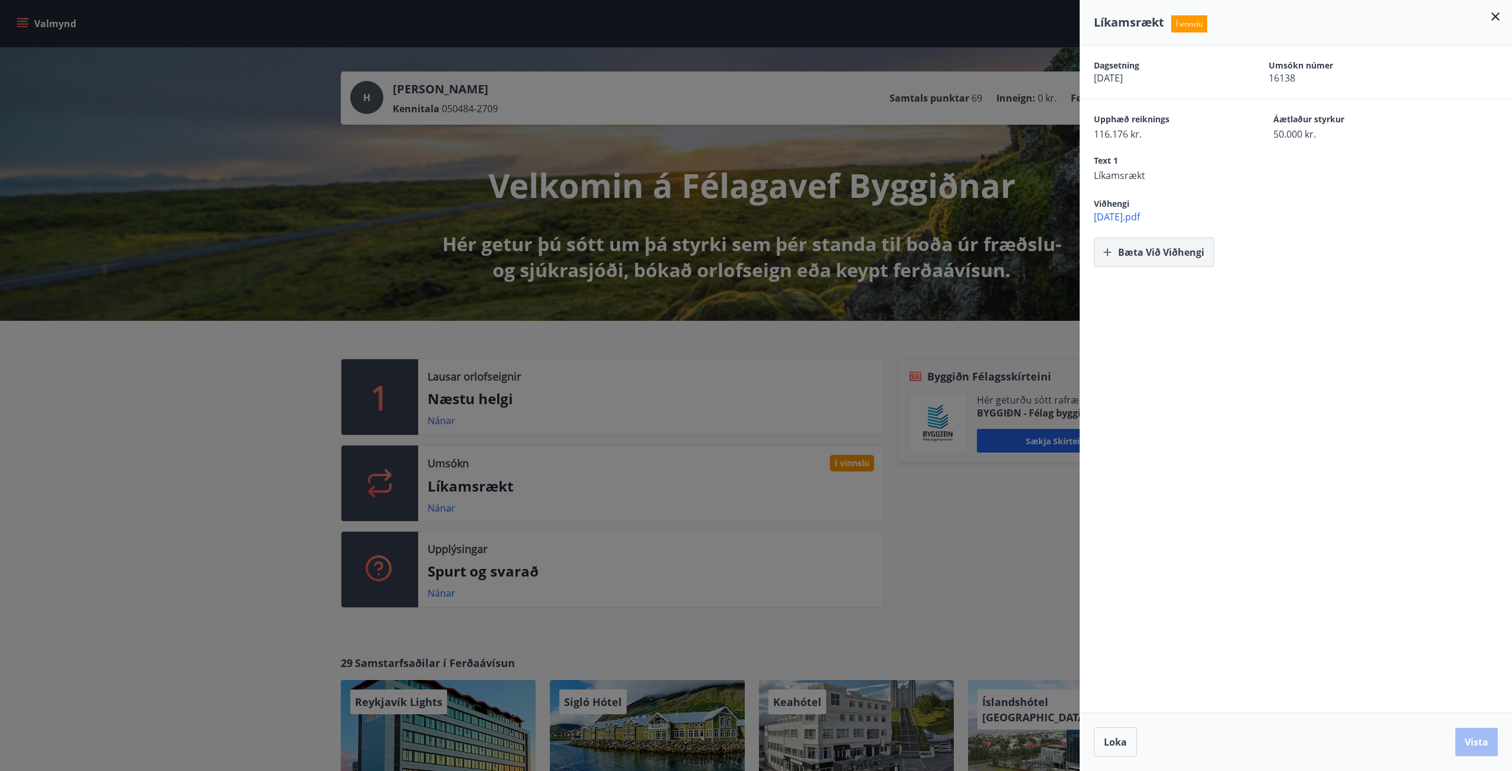
click at [1138, 253] on button "Bæta við viðhengi" at bounding box center [1154, 253] width 121 height 30
click at [1476, 738] on button "Vista" at bounding box center [1477, 742] width 43 height 28
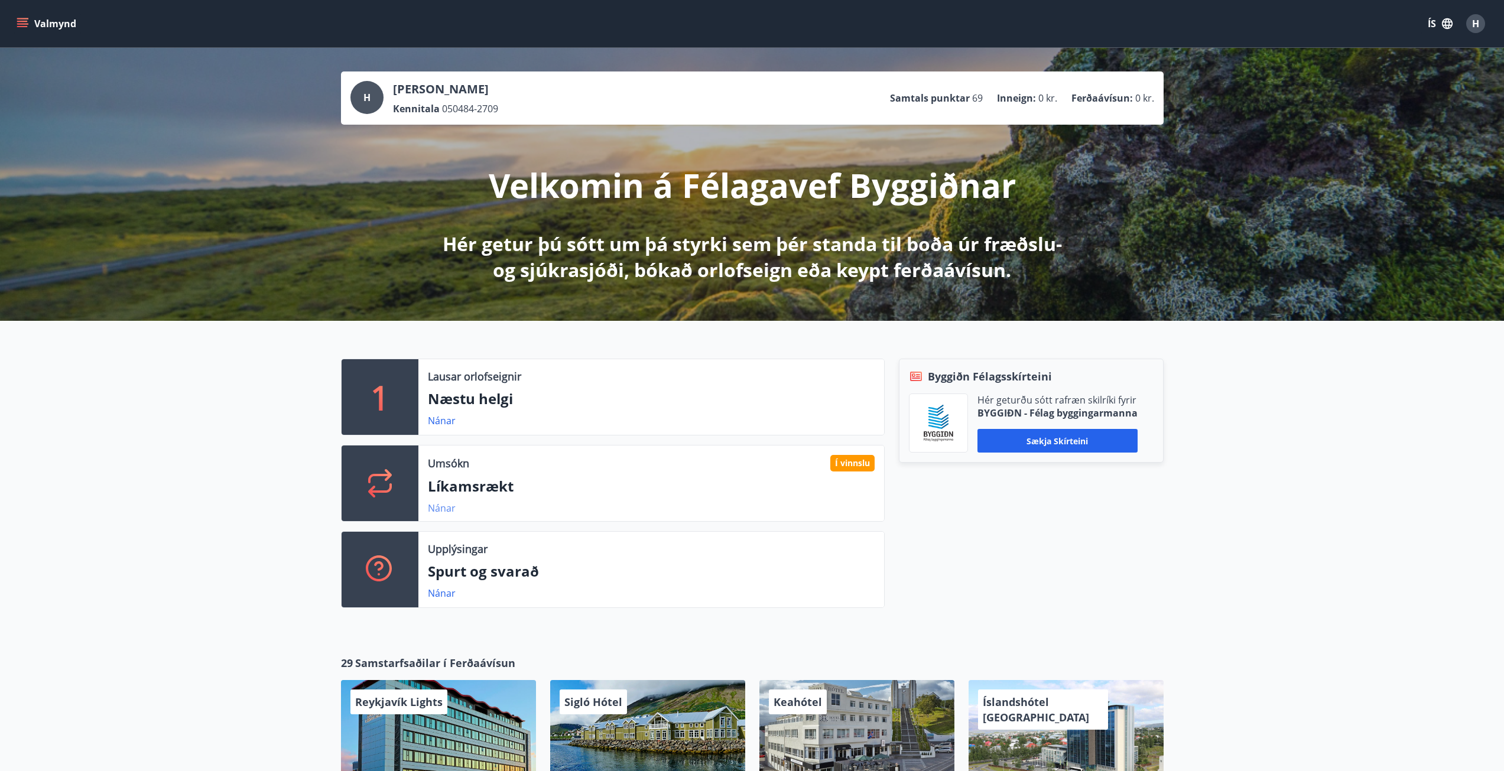
click at [445, 512] on link "Nánar" at bounding box center [442, 508] width 28 height 13
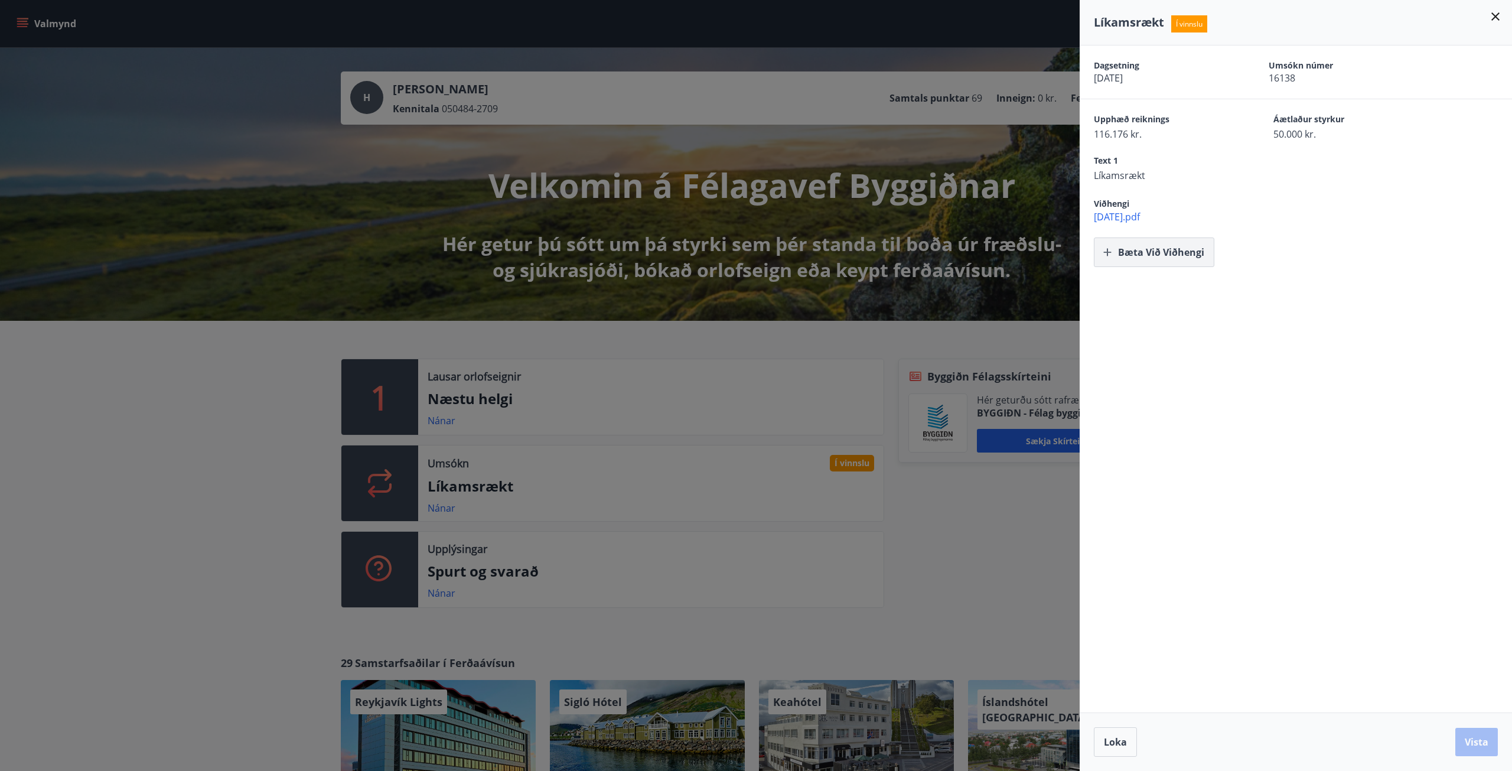
click at [1164, 248] on button "Bæta við viðhengi" at bounding box center [1154, 253] width 121 height 30
click at [1486, 739] on button "Vista" at bounding box center [1477, 742] width 43 height 28
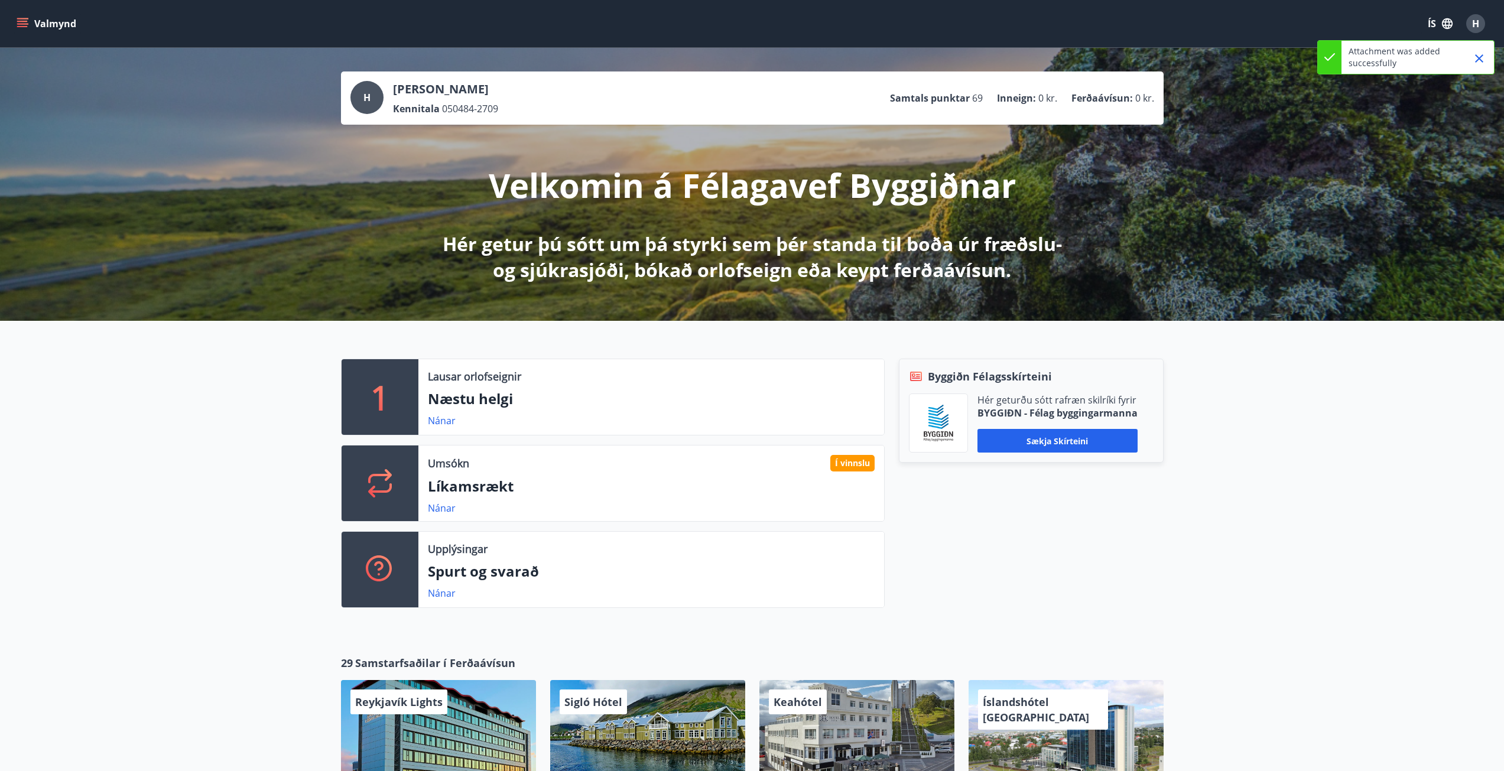
click at [445, 509] on link "Nánar" at bounding box center [442, 508] width 28 height 13
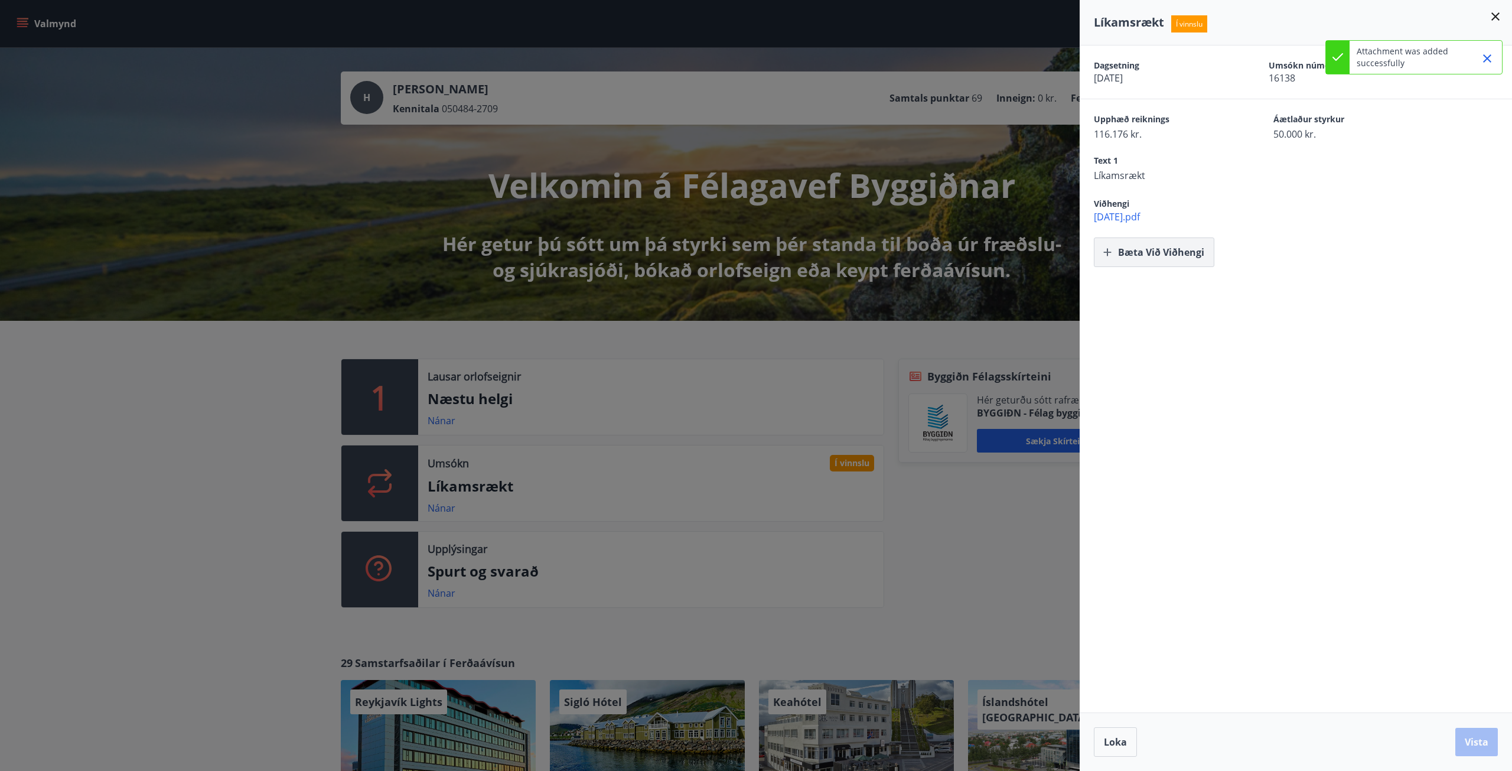
click at [1188, 261] on button "Bæta við viðhengi" at bounding box center [1154, 253] width 121 height 30
click at [1470, 744] on button "Vista" at bounding box center [1477, 742] width 43 height 28
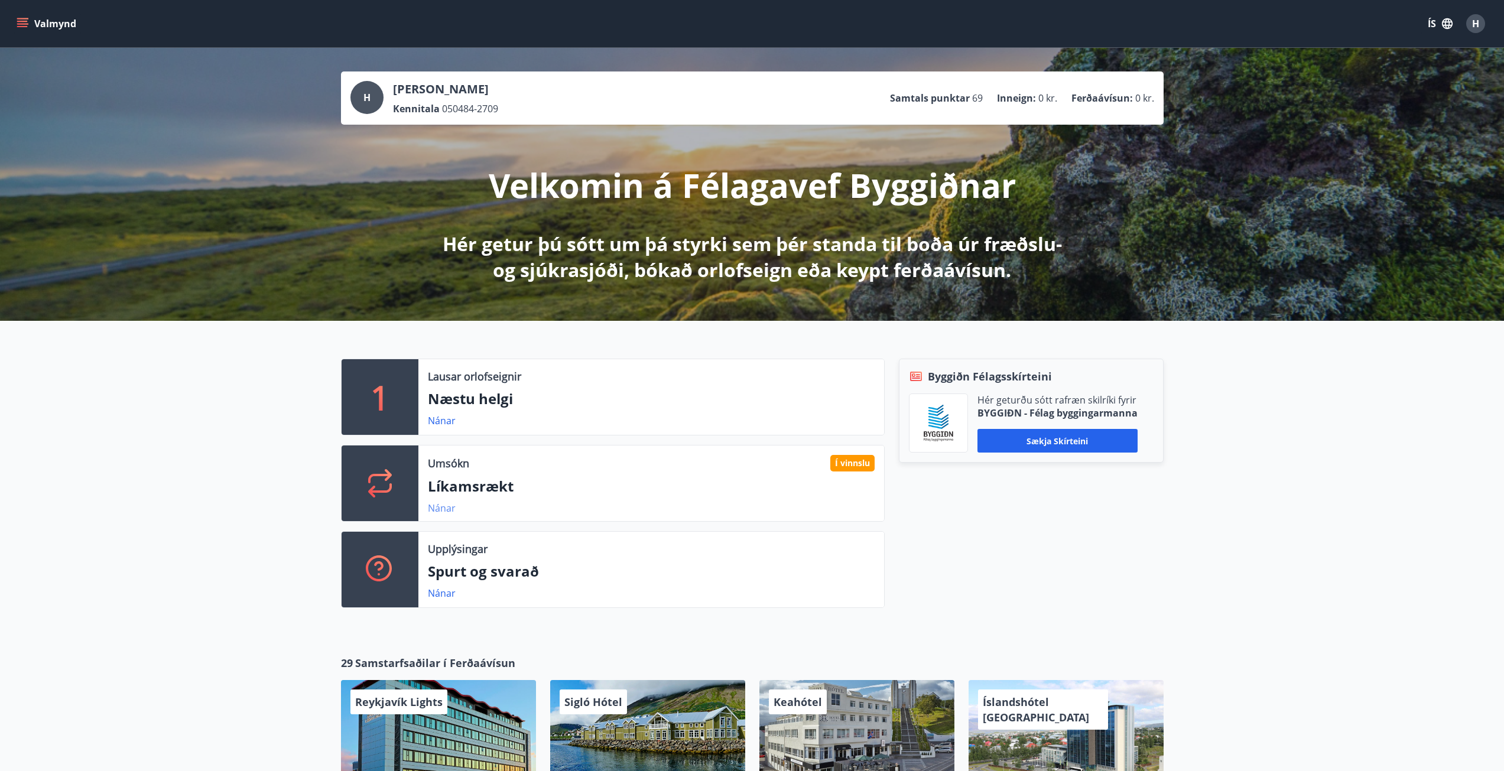
click at [445, 509] on link "Nánar" at bounding box center [442, 508] width 28 height 13
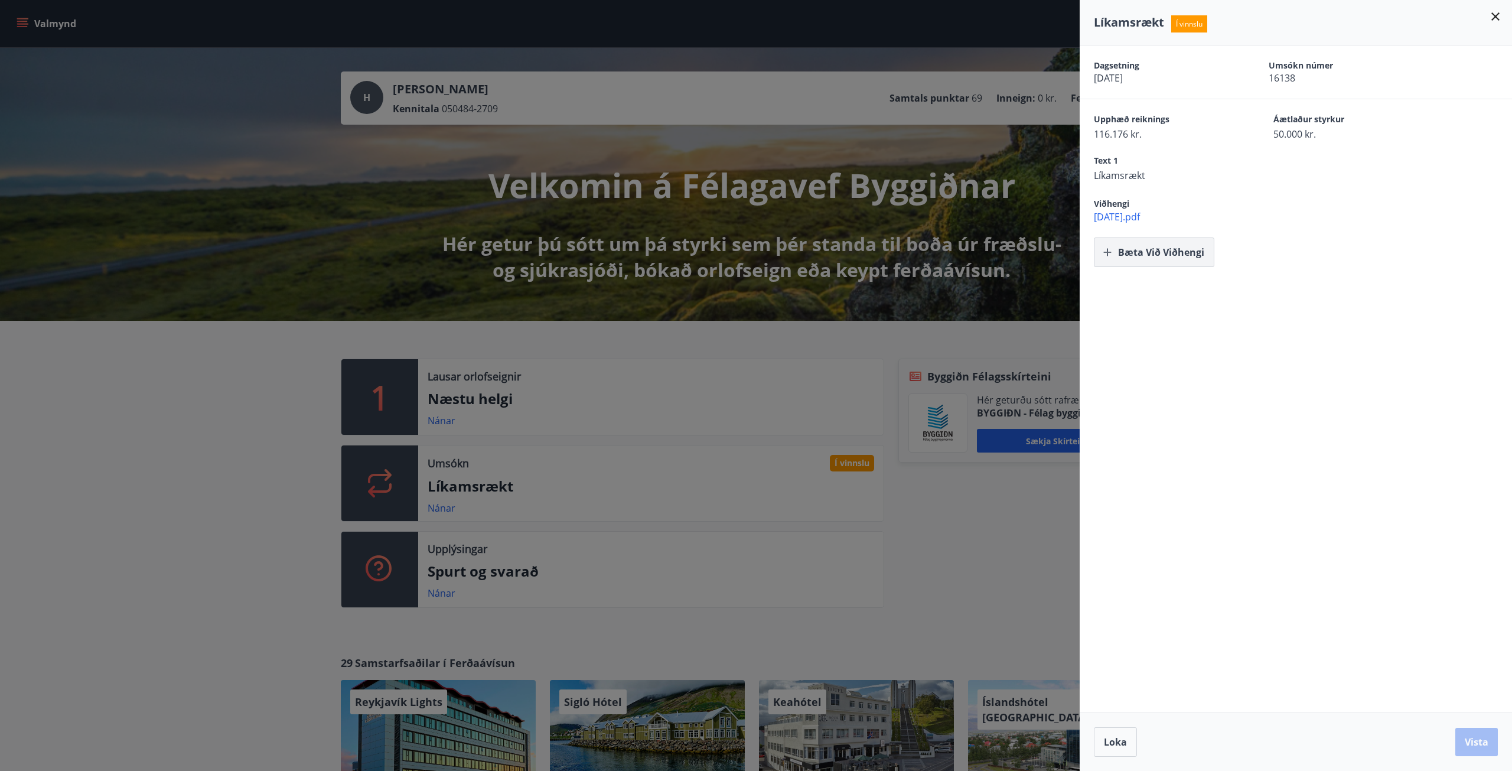
click at [1157, 251] on button "Bæta við viðhengi" at bounding box center [1154, 253] width 121 height 30
click at [1156, 253] on button "Bæta við viðhengi" at bounding box center [1154, 253] width 121 height 30
click at [1489, 736] on button "Vista" at bounding box center [1477, 742] width 43 height 28
